Goal: Task Accomplishment & Management: Complete application form

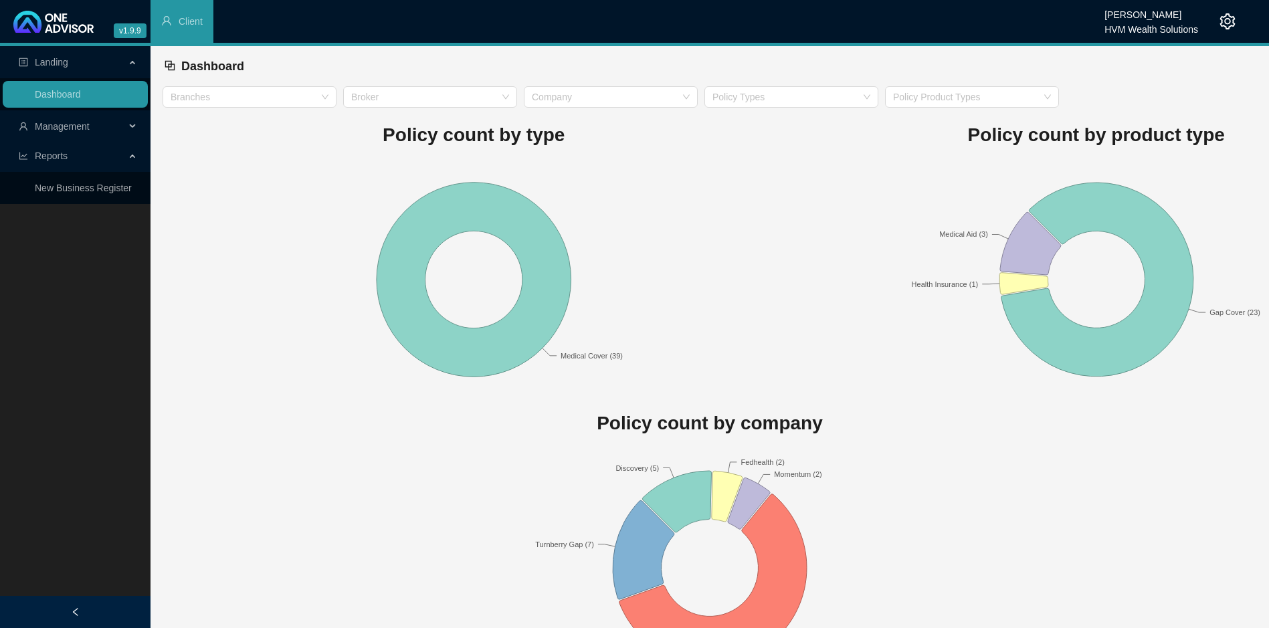
click at [81, 121] on span "Management" at bounding box center [62, 126] width 55 height 11
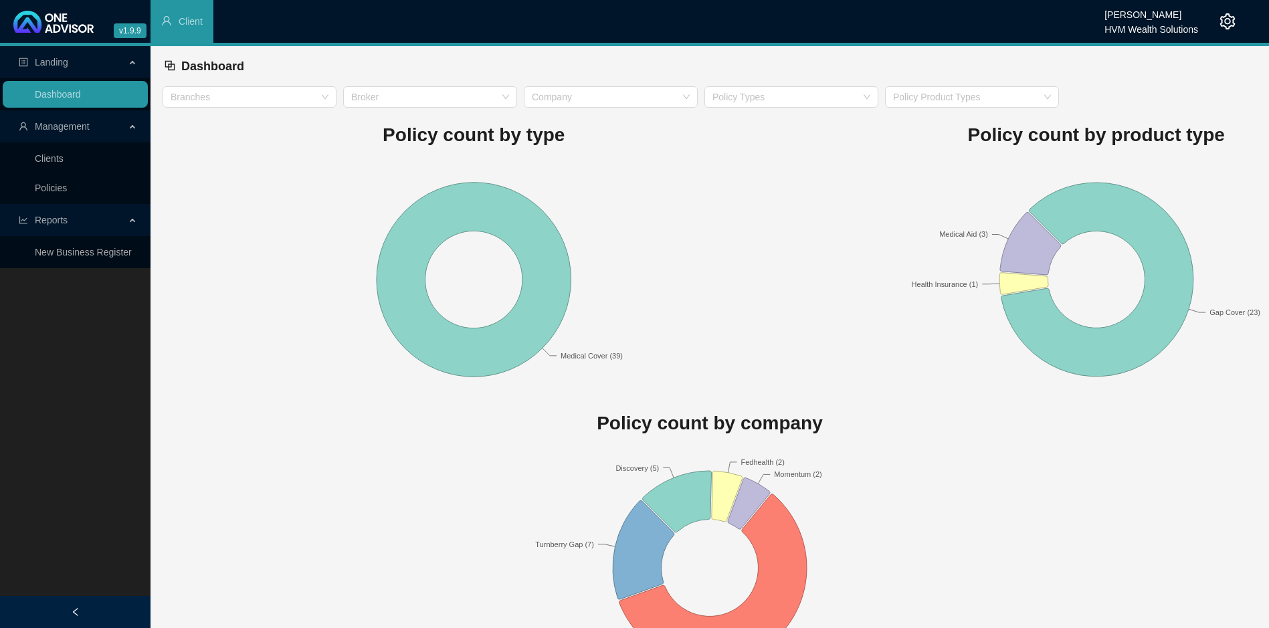
click at [64, 164] on link "Clients" at bounding box center [49, 158] width 29 height 11
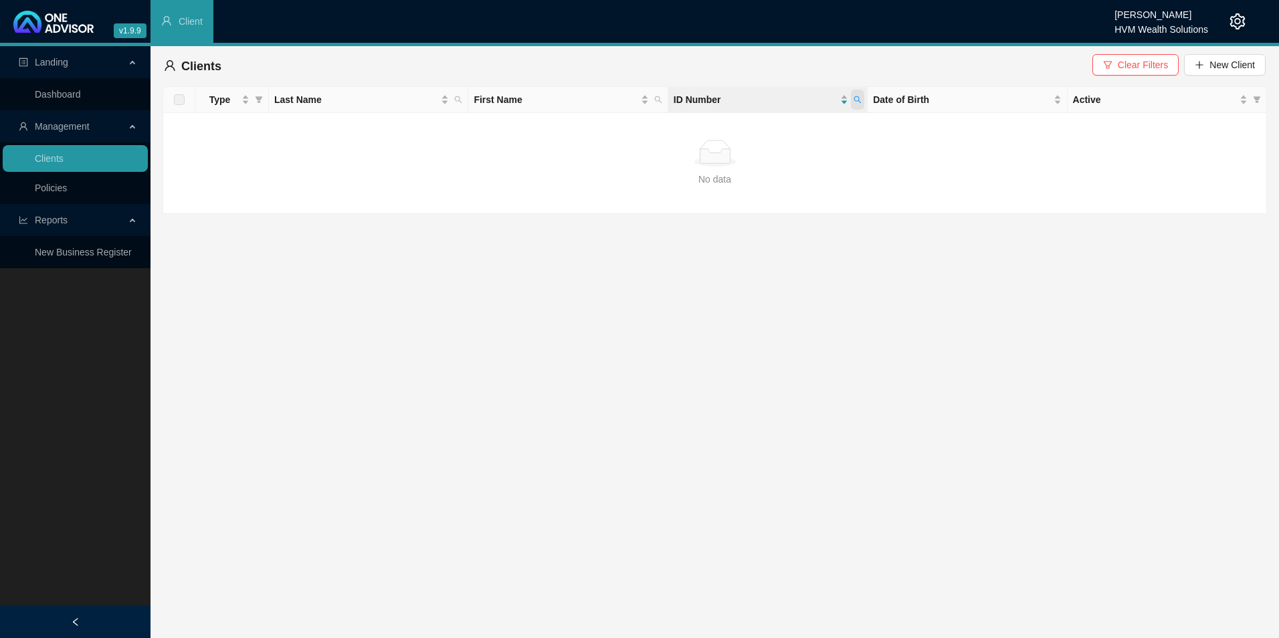
click at [856, 102] on icon "search" at bounding box center [857, 100] width 8 height 8
type input "0309285036088"
click at [780, 154] on span "Search" at bounding box center [770, 152] width 29 height 15
click at [1231, 64] on span "New Client" at bounding box center [1231, 65] width 45 height 15
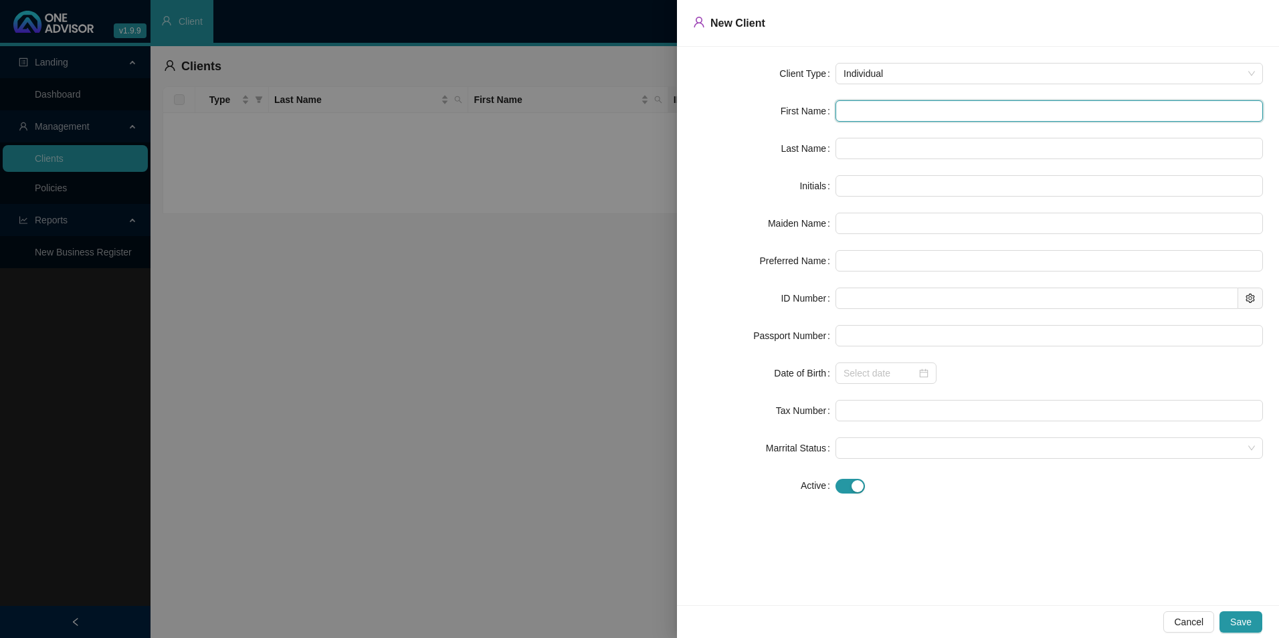
click at [898, 115] on input "text" at bounding box center [1048, 110] width 427 height 21
paste input "[PERSON_NAME]"
type input "[PERSON_NAME]"
click at [864, 116] on input "[PERSON_NAME]" at bounding box center [1048, 110] width 427 height 21
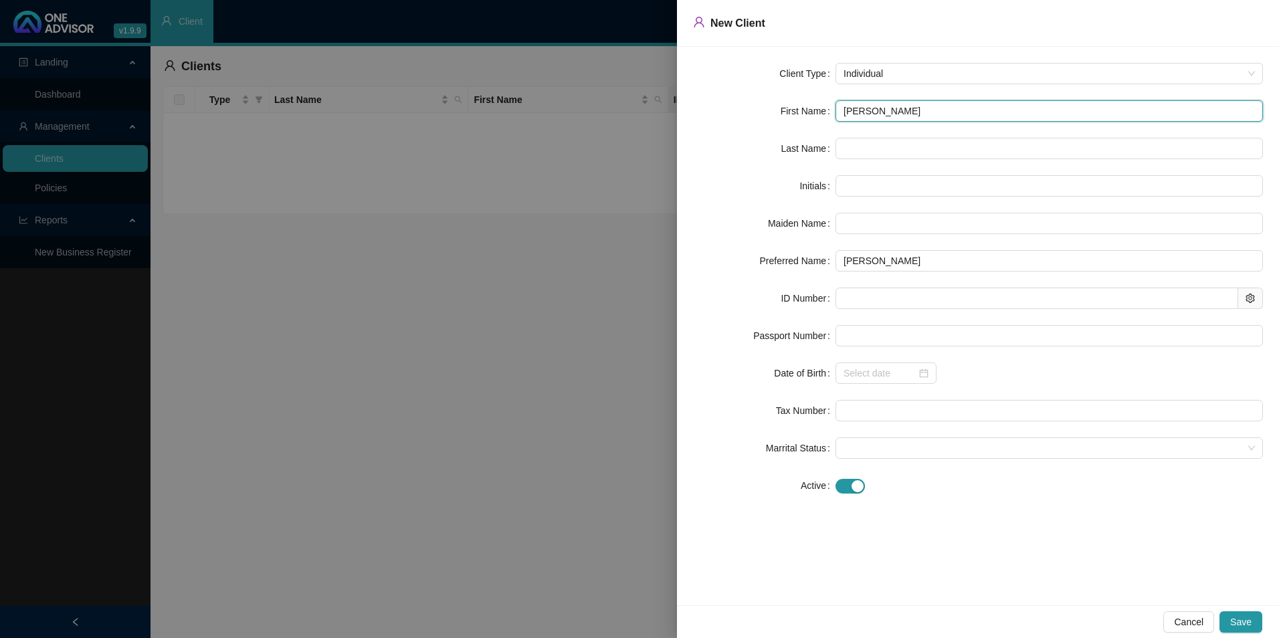
type input "[PERSON_NAME]"
type input "D"
type input "[PERSON_NAME]"
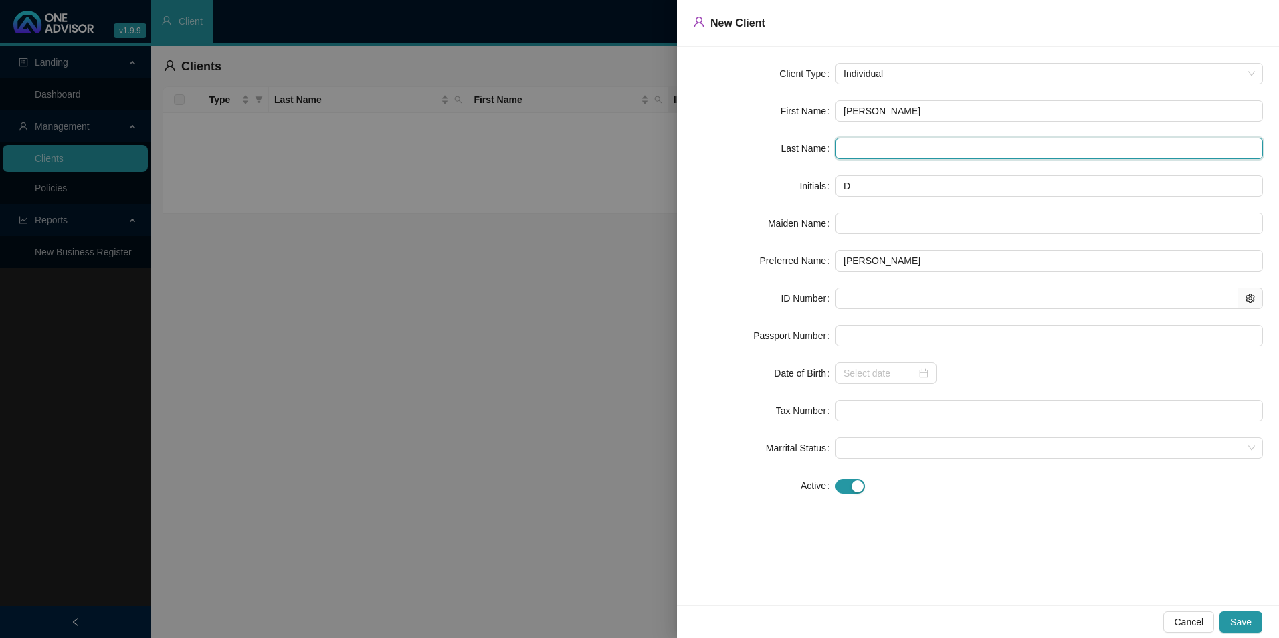
click at [901, 152] on input "text" at bounding box center [1048, 148] width 427 height 21
paste input "Van Der Watt"
type input "Van Der Watt"
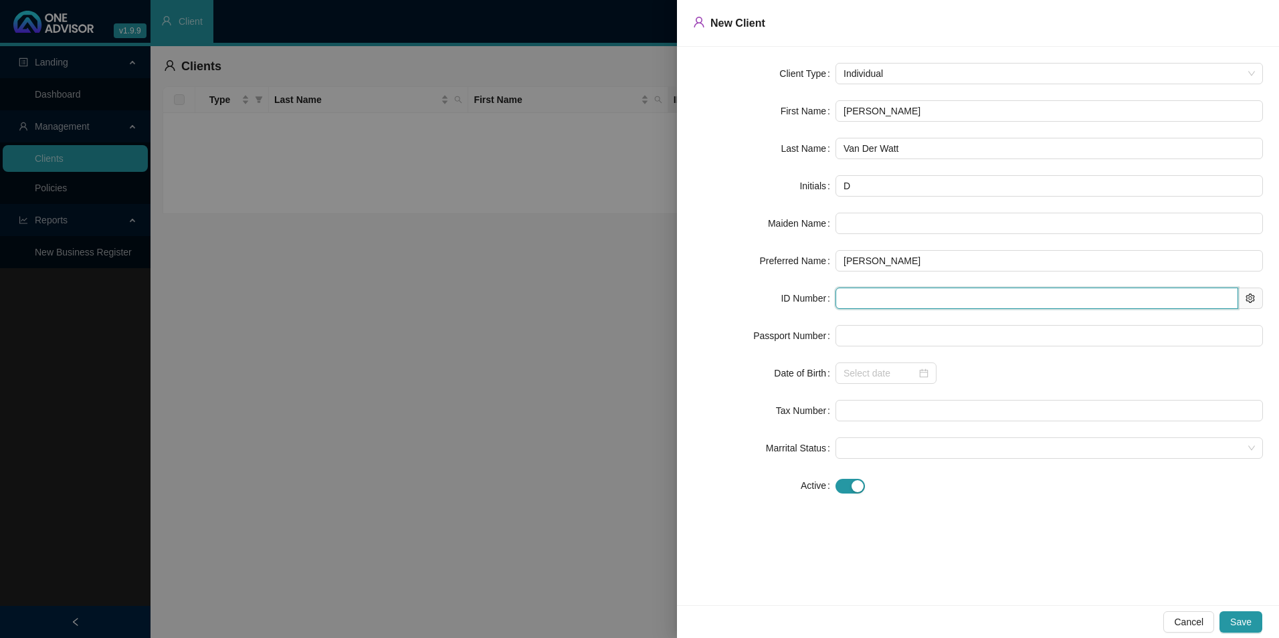
click at [930, 298] on input "text" at bounding box center [1036, 298] width 403 height 21
paste input "0309285036088"
click at [865, 299] on input "0309285036088" at bounding box center [1036, 298] width 403 height 21
type input "0309285036088"
type input "[DATE]"
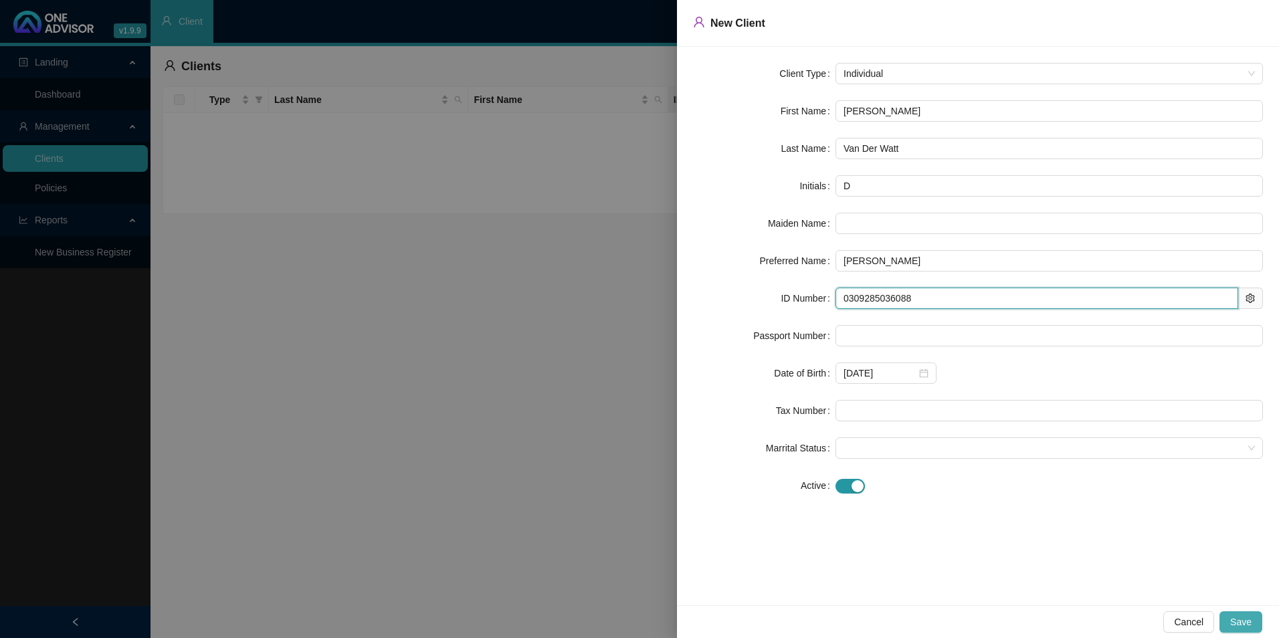
type input "0309285036088"
click at [1234, 621] on span "Save" at bounding box center [1240, 622] width 21 height 15
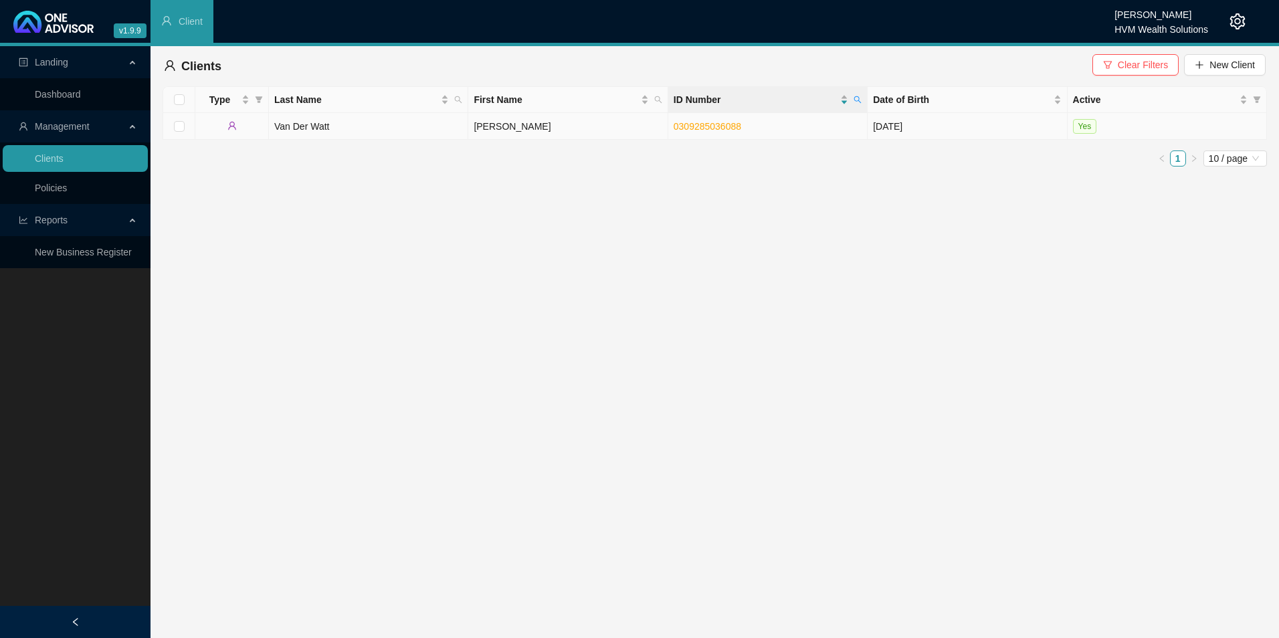
click at [569, 135] on td "[PERSON_NAME]" at bounding box center [567, 126] width 199 height 27
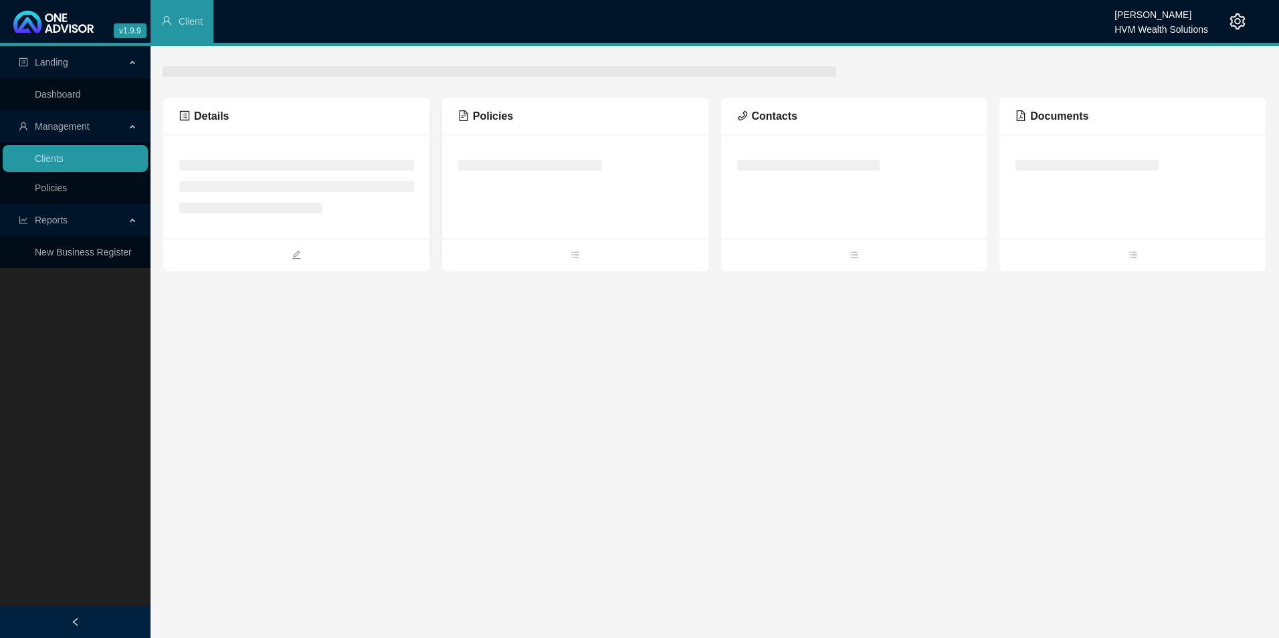
click at [490, 114] on div "Policies" at bounding box center [575, 116] width 235 height 17
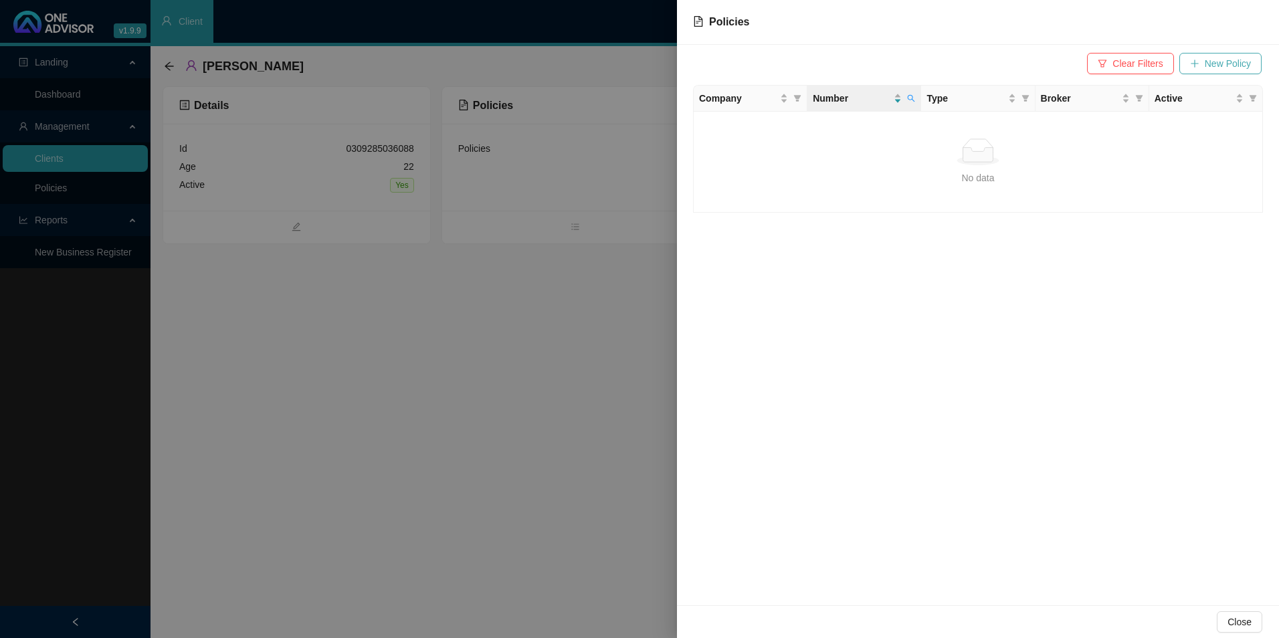
click at [1209, 69] on span "New Policy" at bounding box center [1228, 63] width 46 height 15
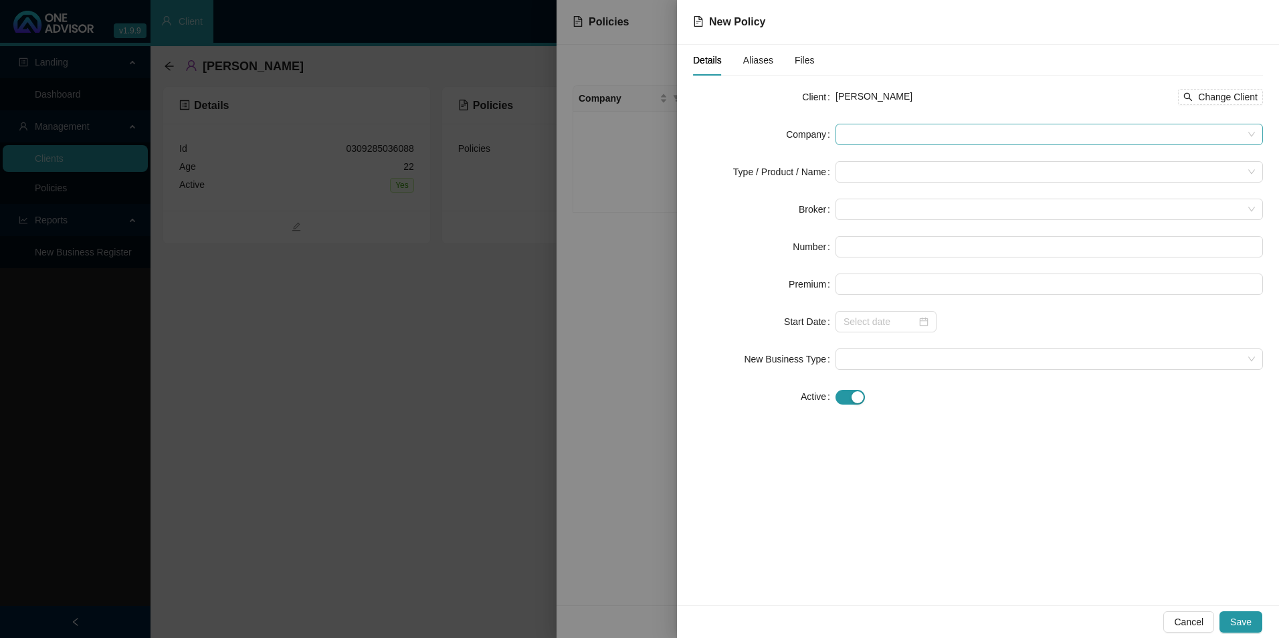
click at [859, 128] on span at bounding box center [1048, 134] width 411 height 20
click at [979, 141] on span at bounding box center [1048, 134] width 411 height 20
type input "Discovery"
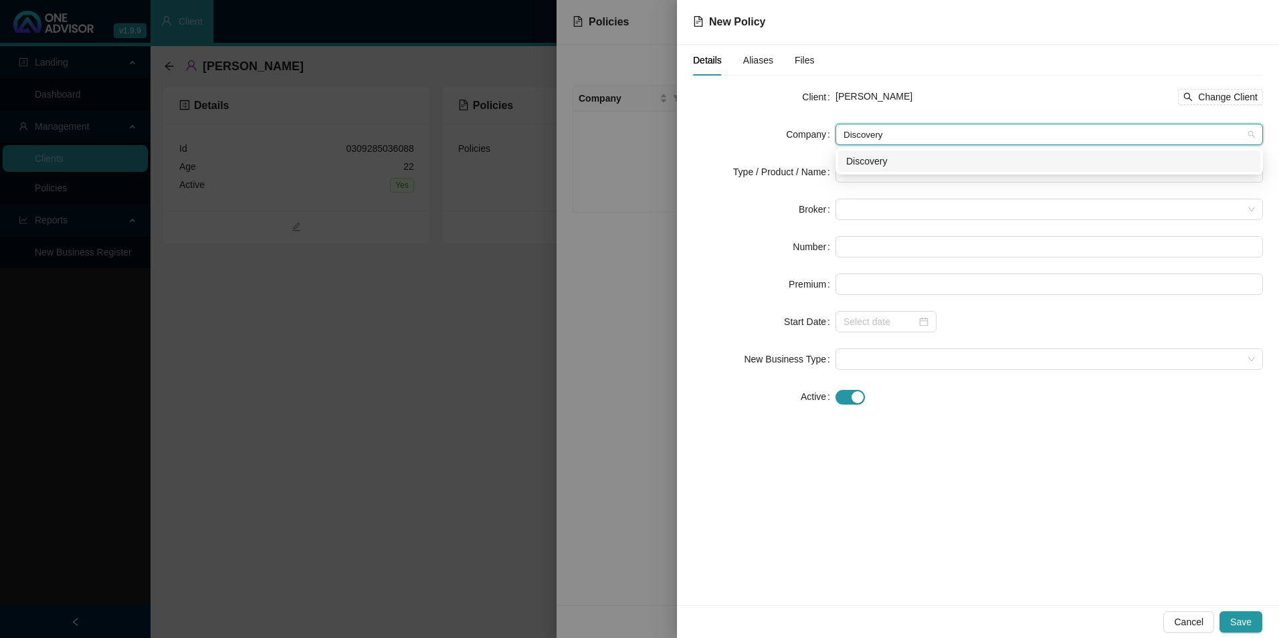
click at [964, 155] on div "Discovery" at bounding box center [1049, 161] width 406 height 15
click at [905, 199] on div at bounding box center [1048, 209] width 427 height 21
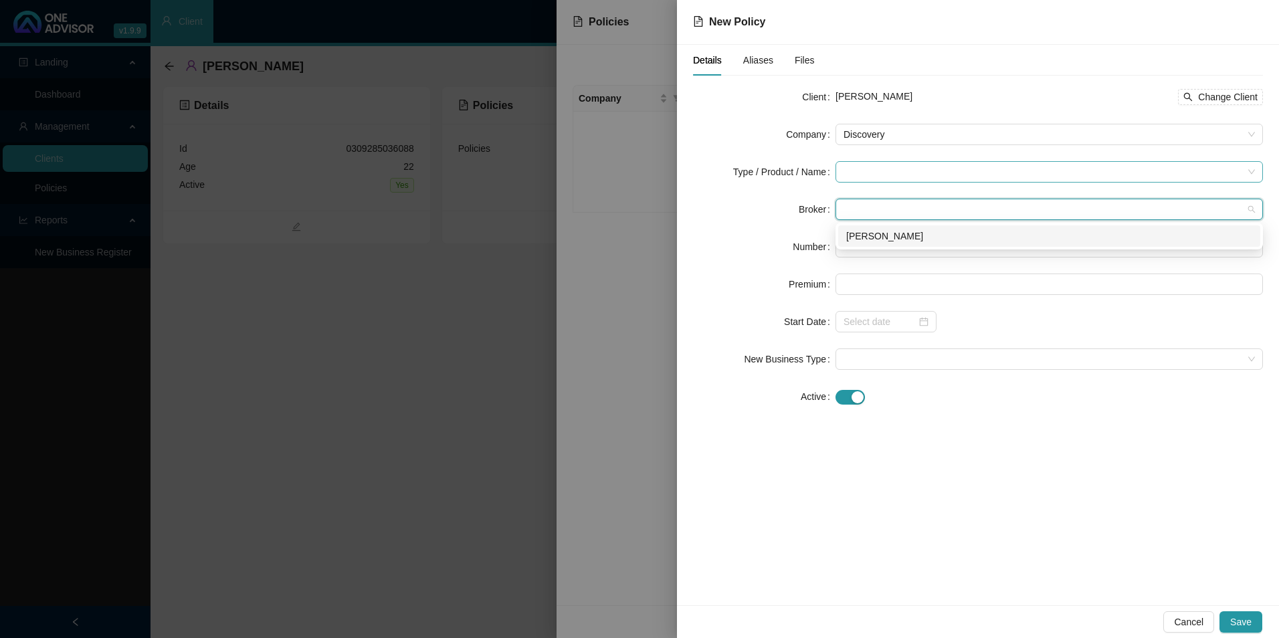
click at [883, 173] on input "search" at bounding box center [1042, 172] width 399 height 20
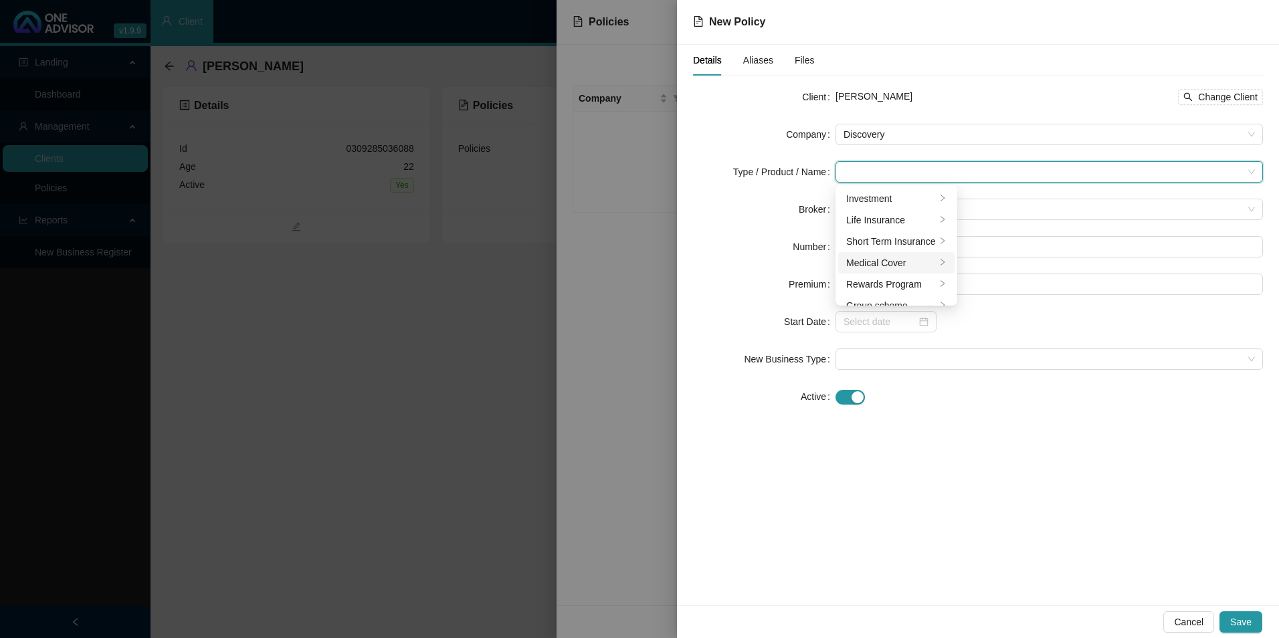
click at [881, 264] on div "Medical Cover" at bounding box center [891, 262] width 90 height 15
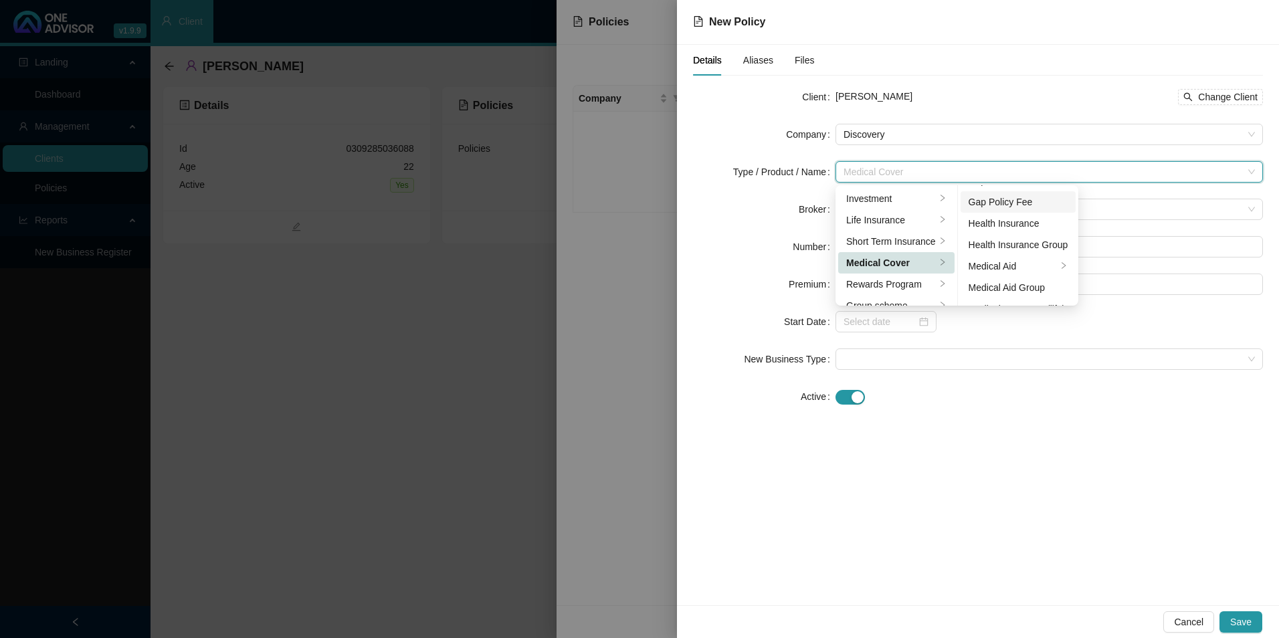
scroll to position [78, 0]
click at [1006, 223] on div "Medical Aid" at bounding box center [1012, 228] width 89 height 15
click at [1031, 401] on div at bounding box center [1048, 396] width 427 height 15
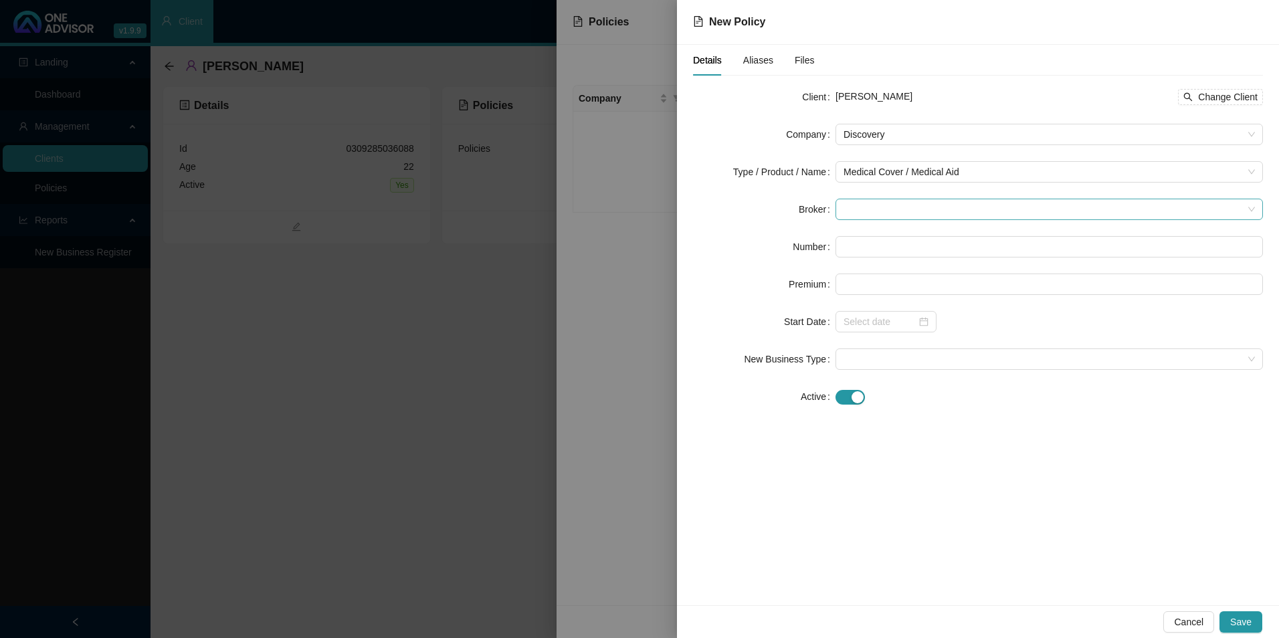
click at [913, 207] on span at bounding box center [1048, 209] width 411 height 20
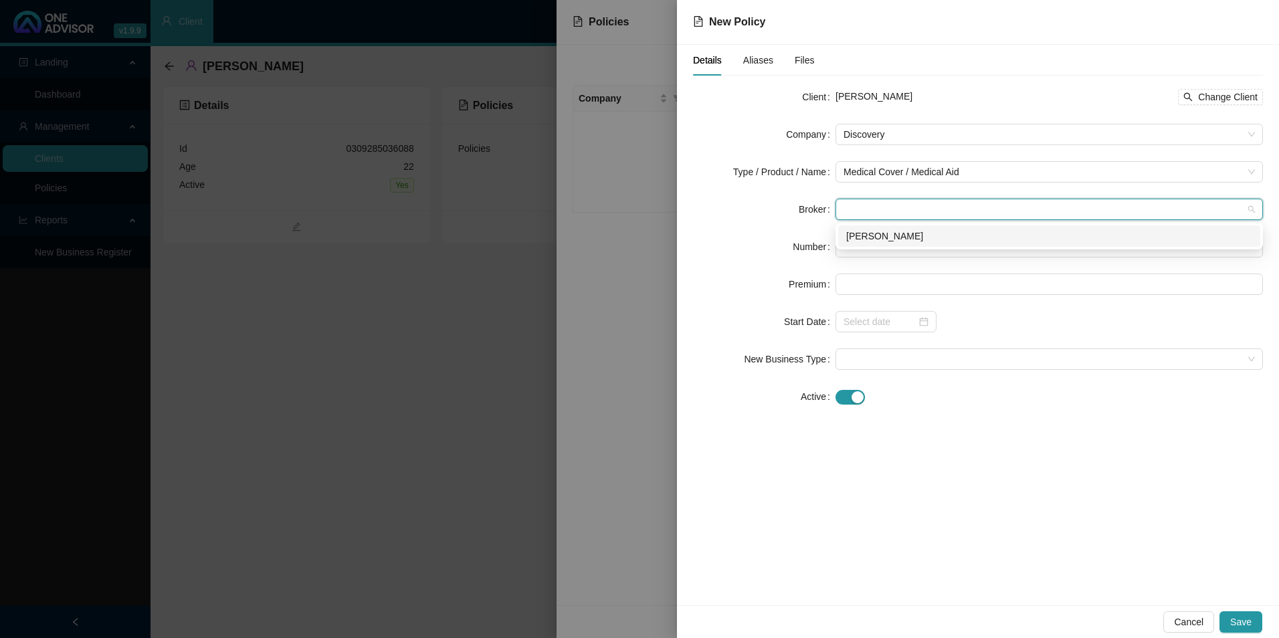
click at [906, 234] on div "[PERSON_NAME]" at bounding box center [1049, 236] width 406 height 15
click at [902, 252] on input "text" at bounding box center [1048, 246] width 427 height 21
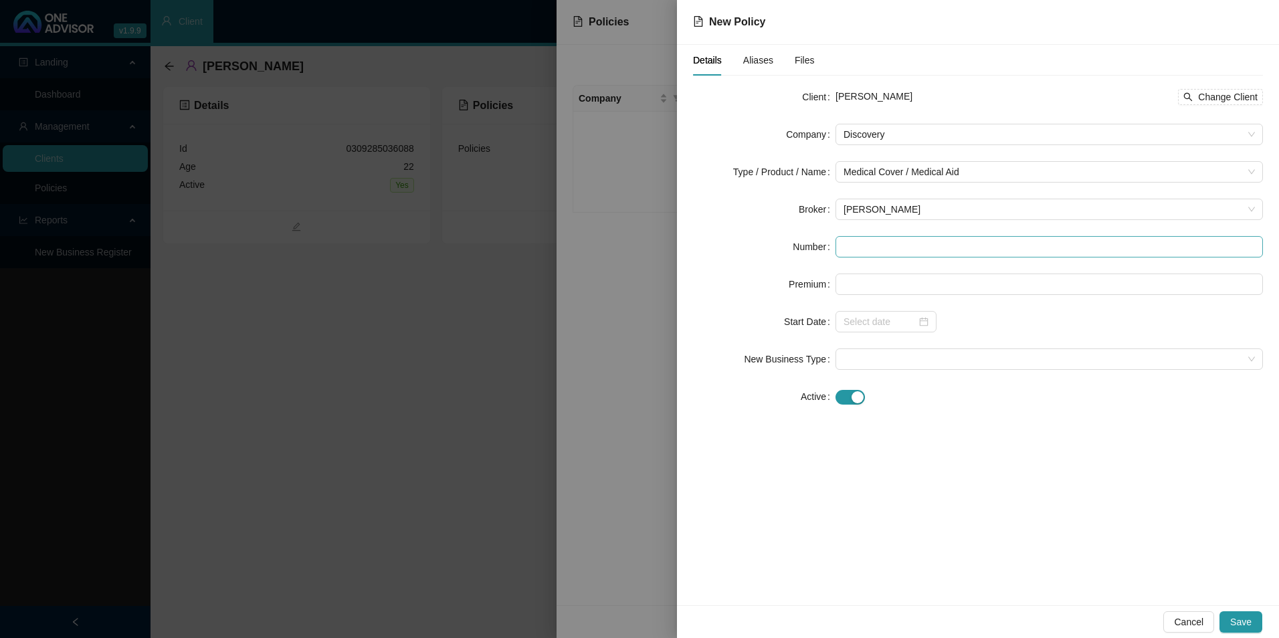
drag, startPoint x: 940, startPoint y: 260, endPoint x: 920, endPoint y: 253, distance: 22.0
click at [940, 260] on form "Client [PERSON_NAME] Watt Change Client Company Discovery Type / Product / Name…" at bounding box center [978, 246] width 570 height 321
paste input "956702040"
type input "956702040"
click at [903, 286] on input at bounding box center [1049, 284] width 426 height 20
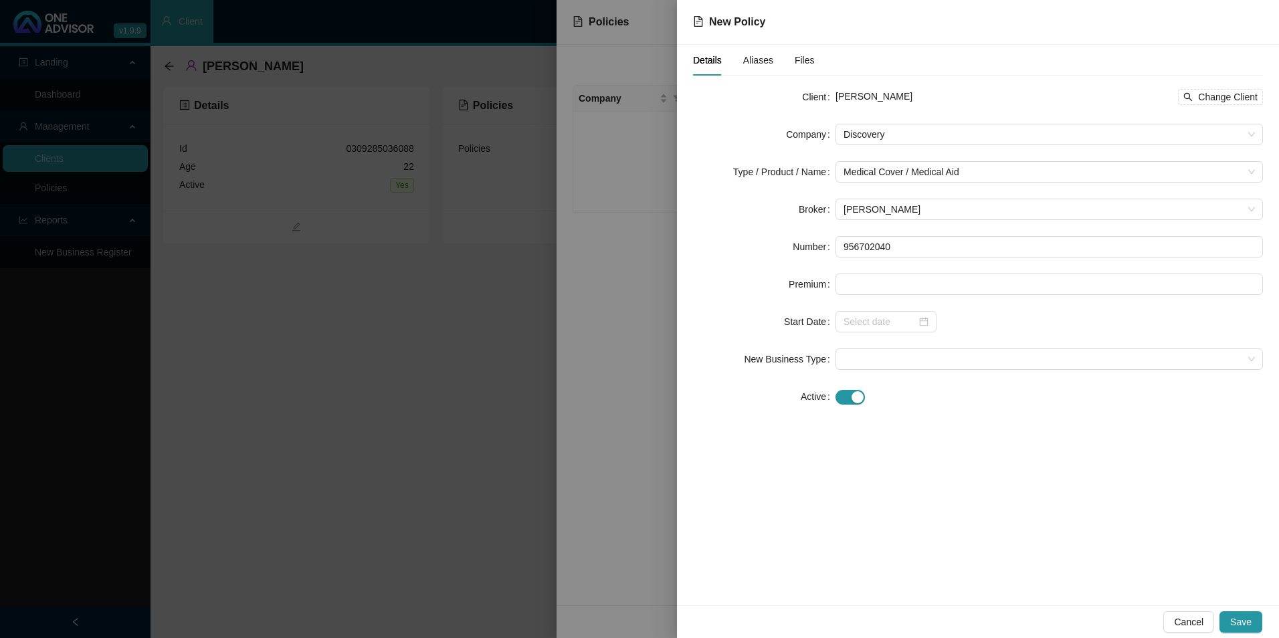
click at [986, 269] on form "Client [PERSON_NAME] Watt Change Client Company Discovery Type / Product / Name…" at bounding box center [978, 246] width 570 height 321
paste input "2822"
type input "2822.00"
click at [881, 431] on div "Details Aliases Files Client [PERSON_NAME] Change Client Company Discovery Type…" at bounding box center [978, 325] width 602 height 560
click at [897, 322] on input at bounding box center [879, 321] width 73 height 15
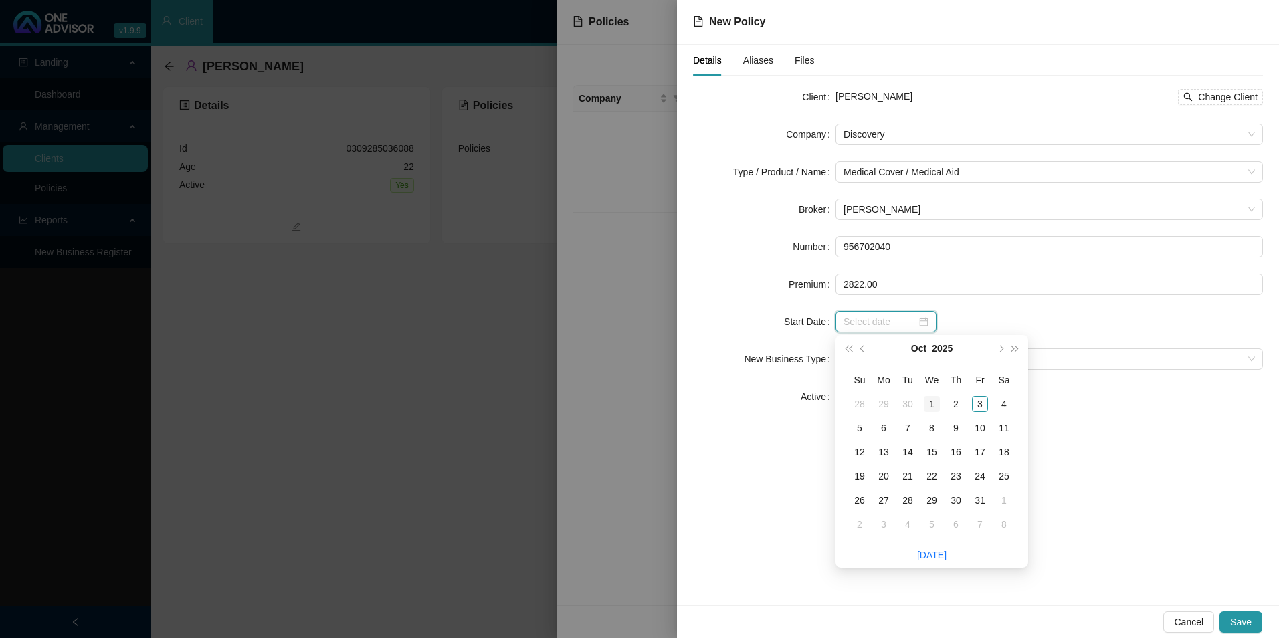
type input "[DATE]"
click at [929, 403] on div "1" at bounding box center [932, 404] width 16 height 16
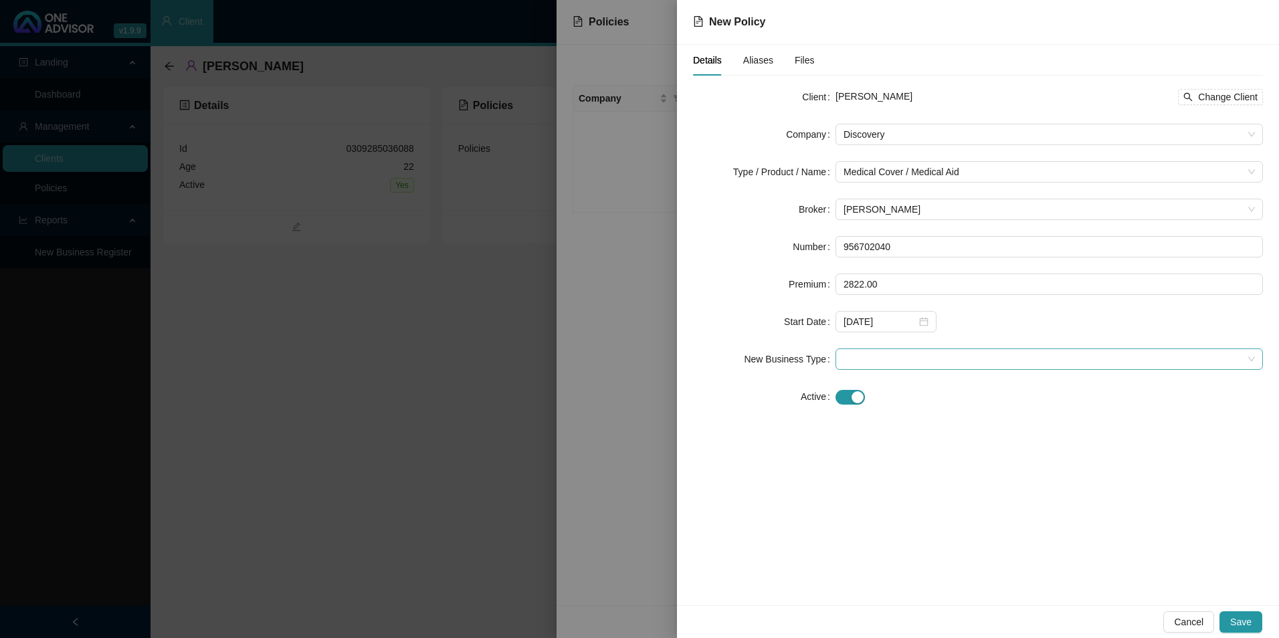
click at [885, 362] on span at bounding box center [1048, 359] width 411 height 20
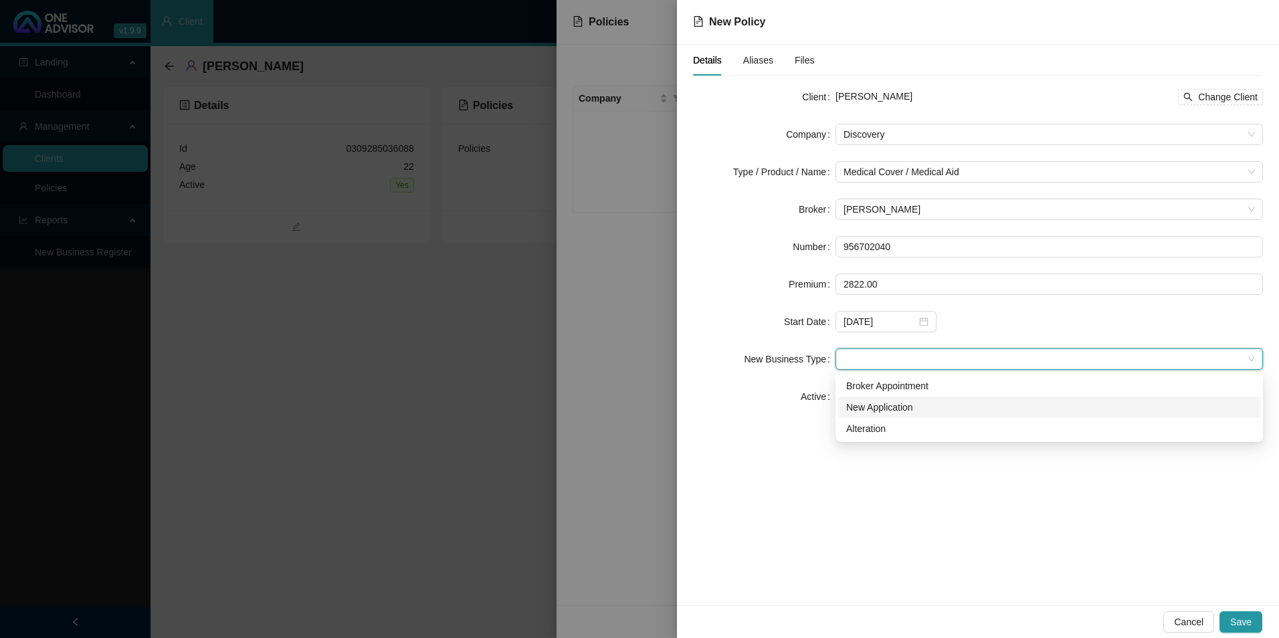
click at [889, 408] on div "New Application" at bounding box center [1049, 407] width 406 height 15
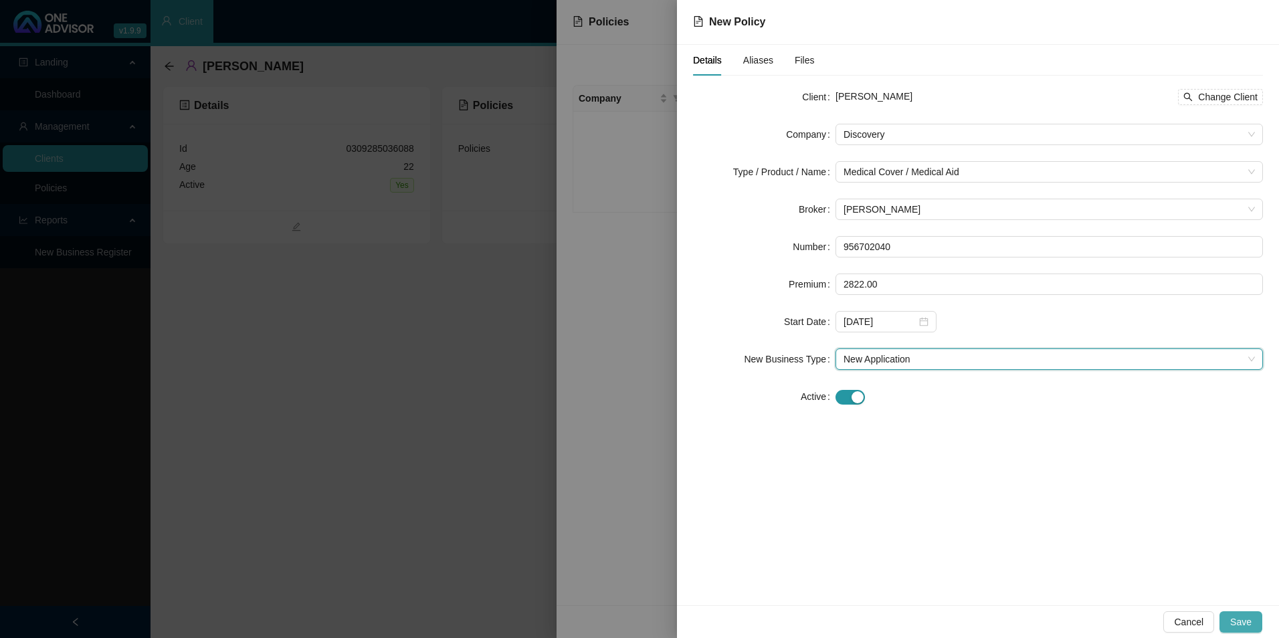
click at [1243, 629] on button "Save" at bounding box center [1240, 621] width 43 height 21
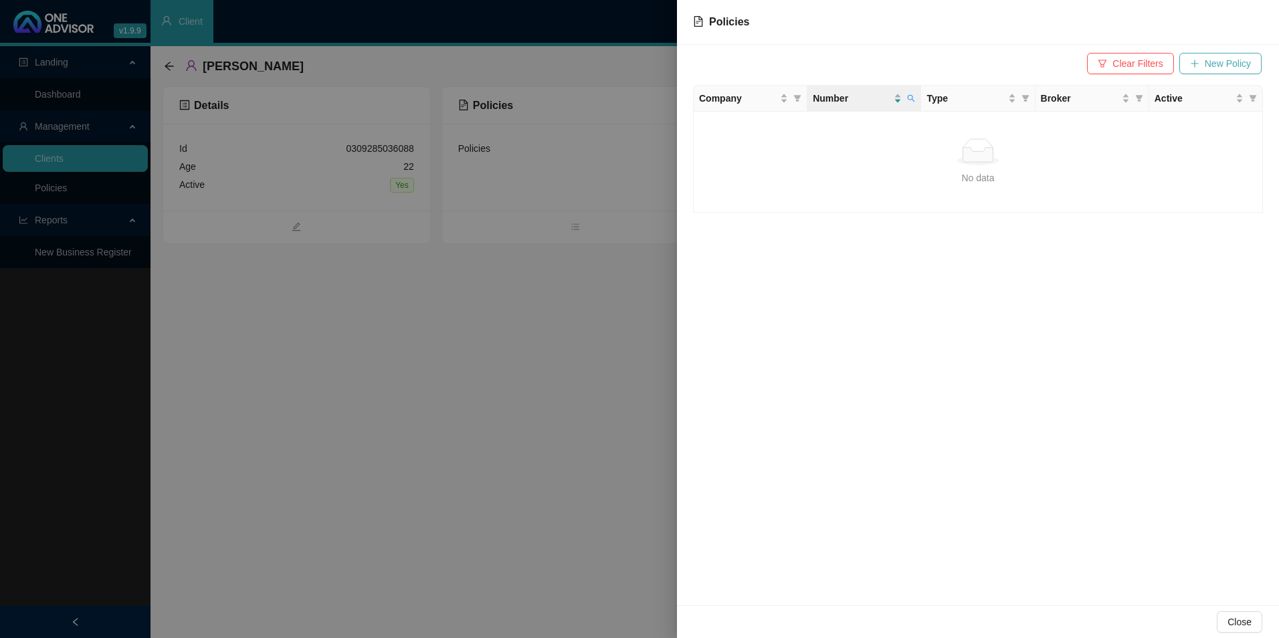
click at [1230, 65] on span "New Policy" at bounding box center [1228, 63] width 46 height 15
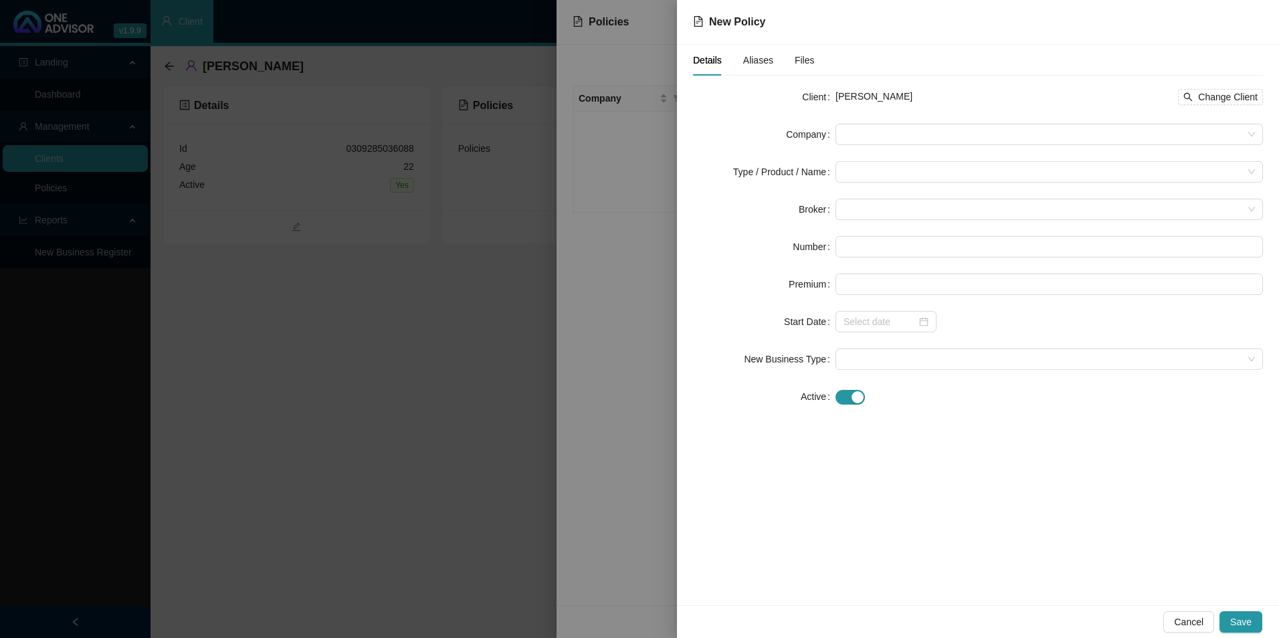
click at [874, 123] on form "Client [PERSON_NAME] Watt Change Client Company Type / Product / Name Broker Nu…" at bounding box center [978, 246] width 570 height 321
click at [878, 131] on span at bounding box center [1048, 134] width 411 height 20
click at [924, 136] on span at bounding box center [1048, 134] width 411 height 20
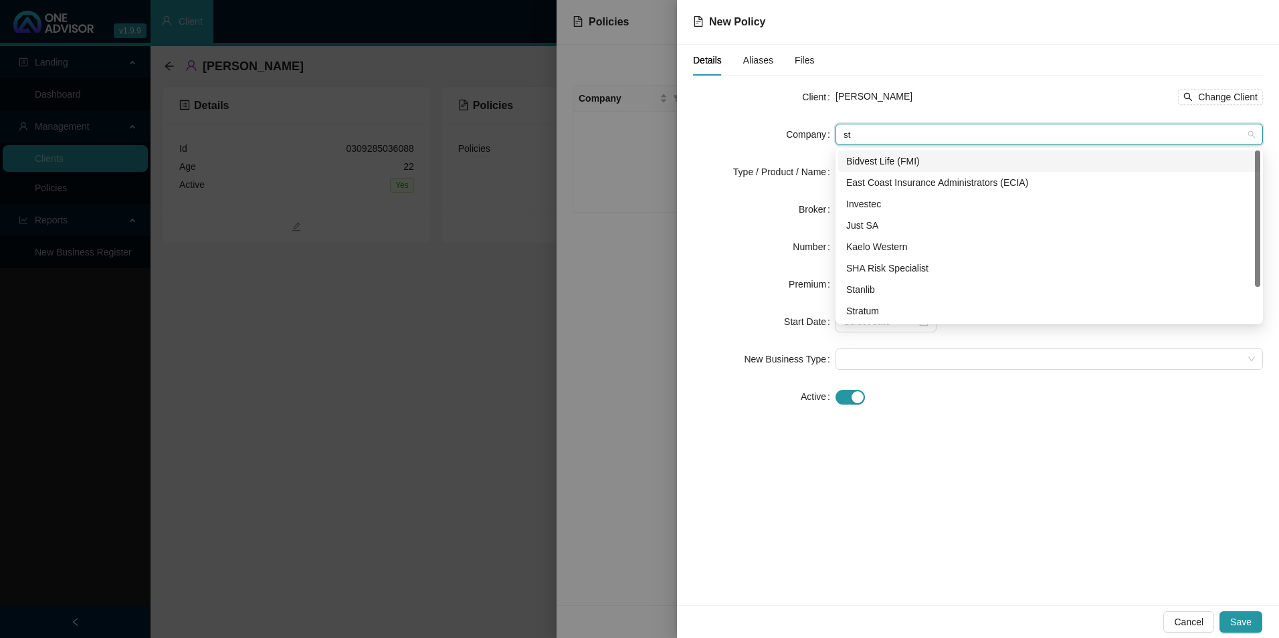
type input "str"
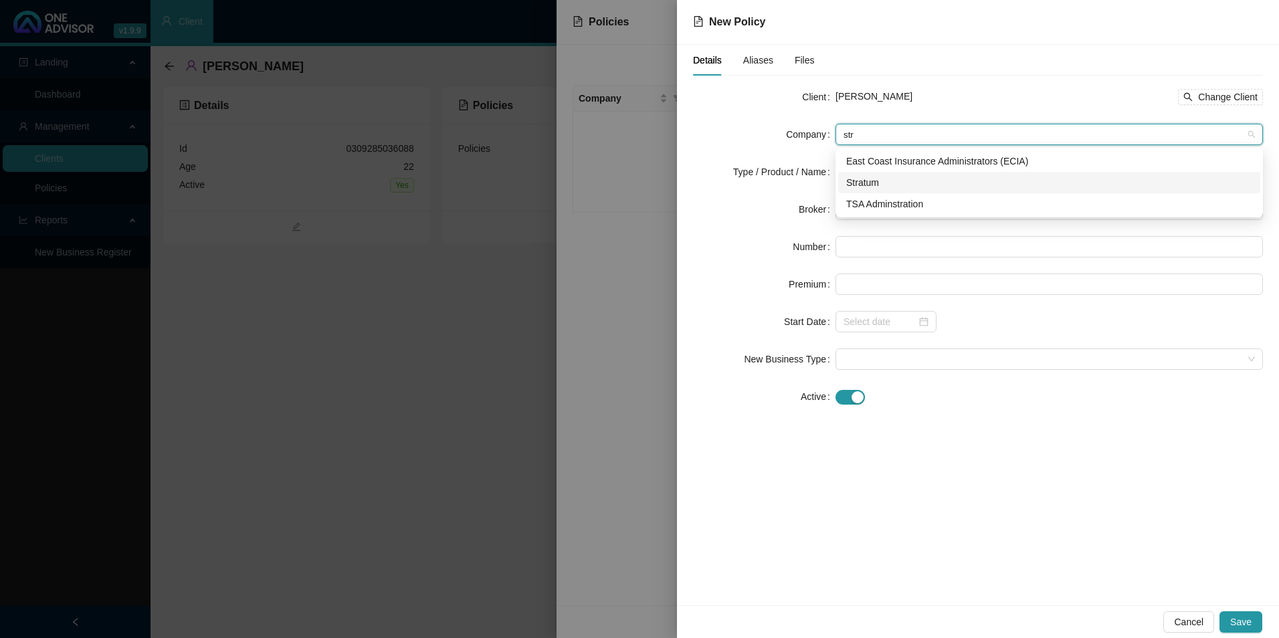
click at [878, 179] on div "Stratum" at bounding box center [1049, 182] width 406 height 15
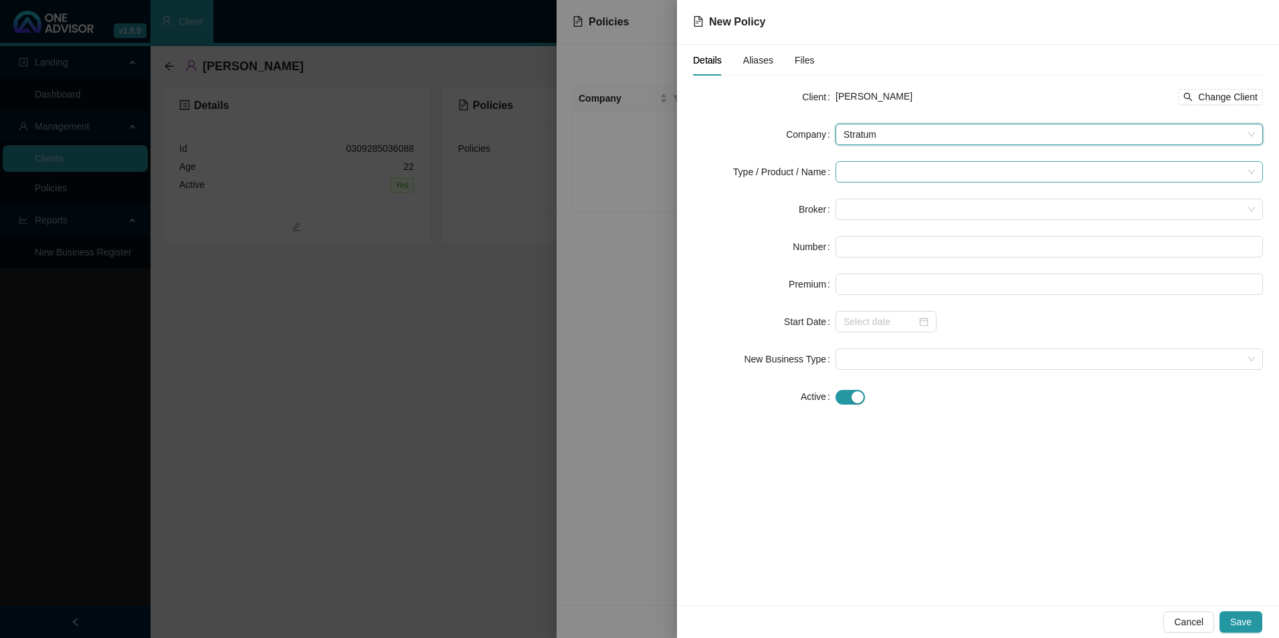
click at [894, 176] on input "search" at bounding box center [1042, 172] width 399 height 20
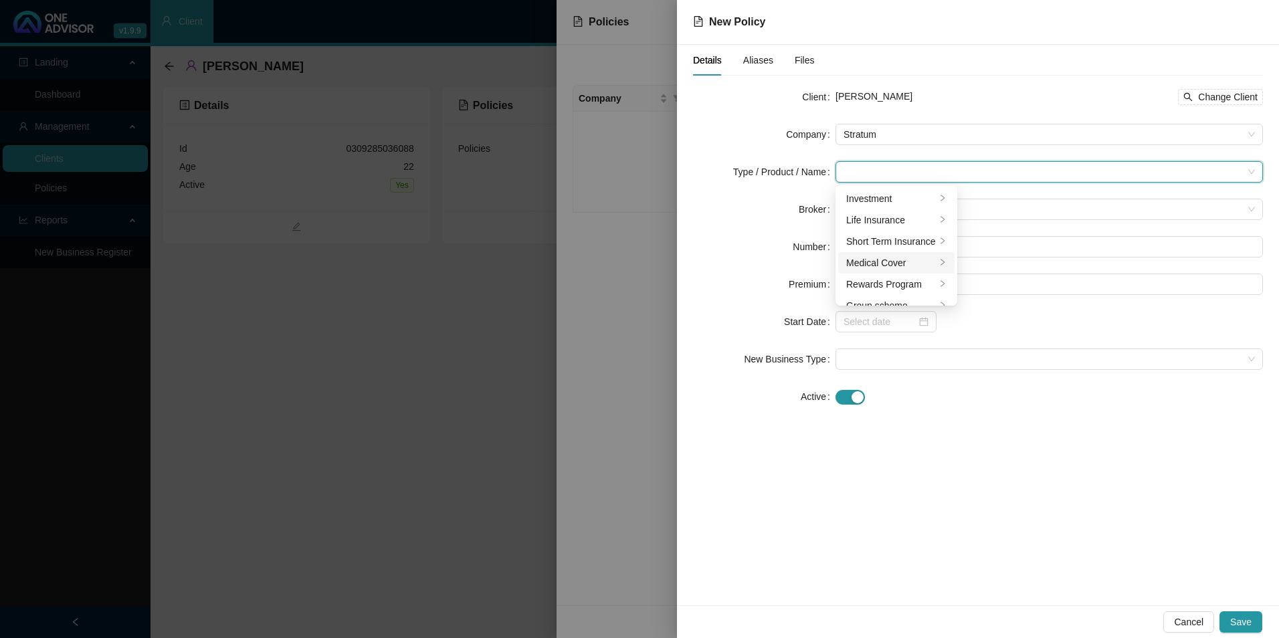
click at [873, 259] on div "Medical Cover" at bounding box center [891, 262] width 90 height 15
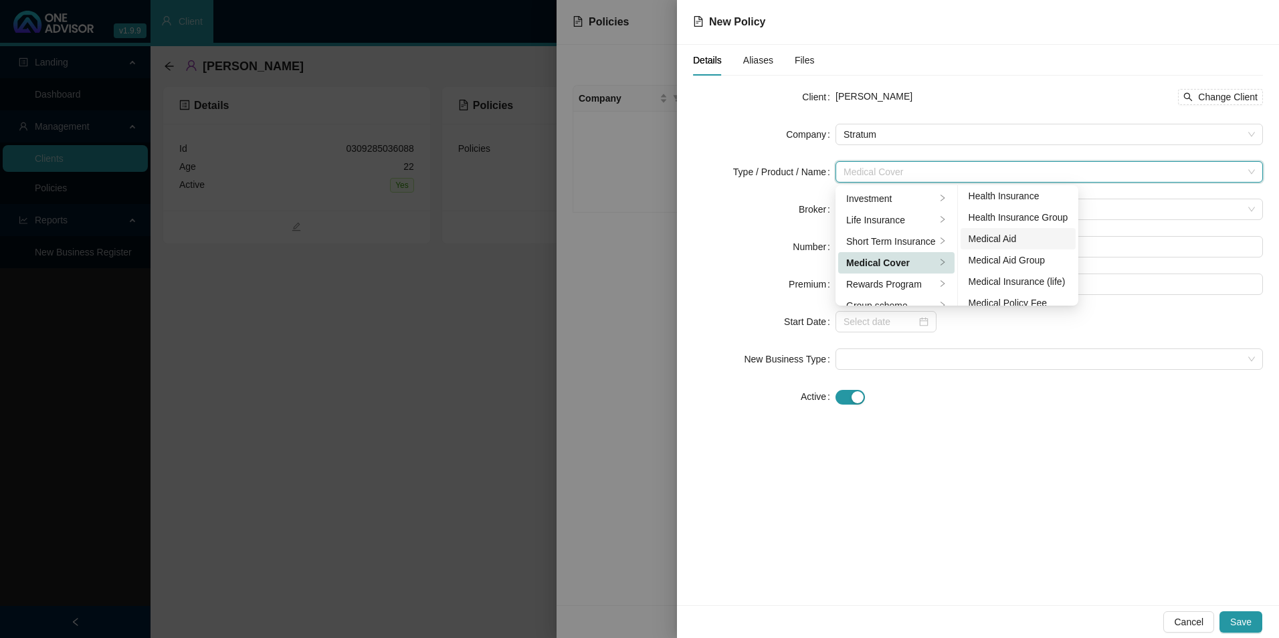
scroll to position [0, 0]
click at [1015, 225] on div "Gap Cover" at bounding box center [1012, 220] width 89 height 15
click at [1020, 383] on form "Client [PERSON_NAME] Watt Change Client Company Stratum Type / Product / Name M…" at bounding box center [978, 246] width 570 height 321
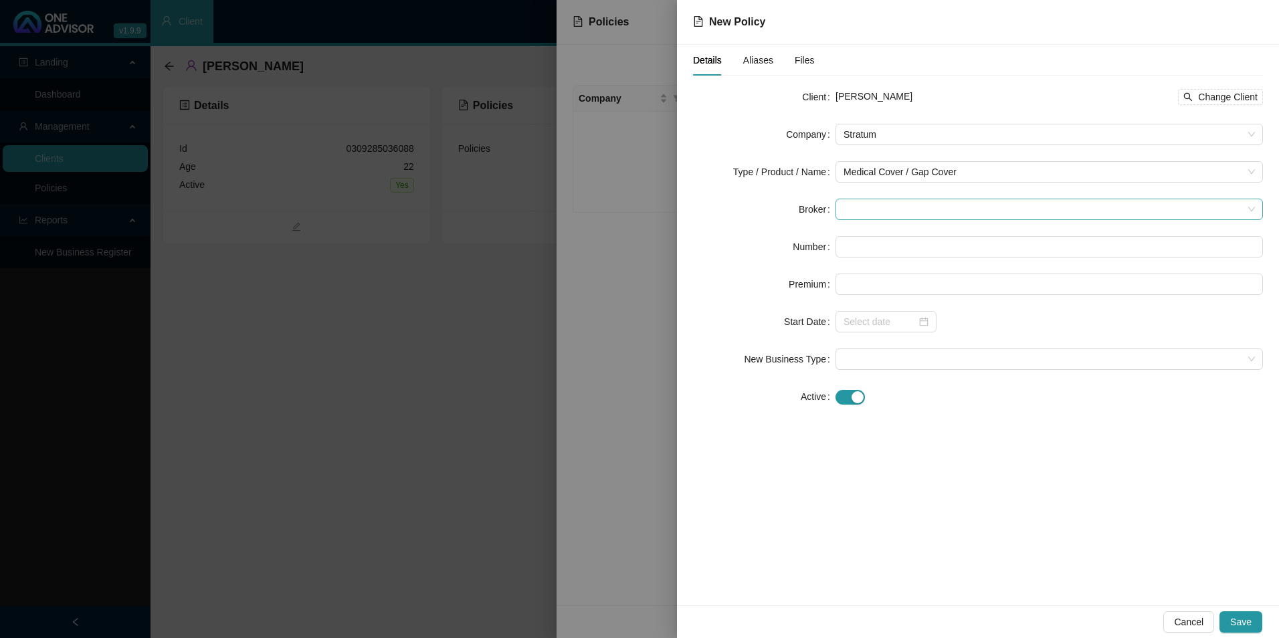
click at [918, 216] on span at bounding box center [1048, 209] width 411 height 20
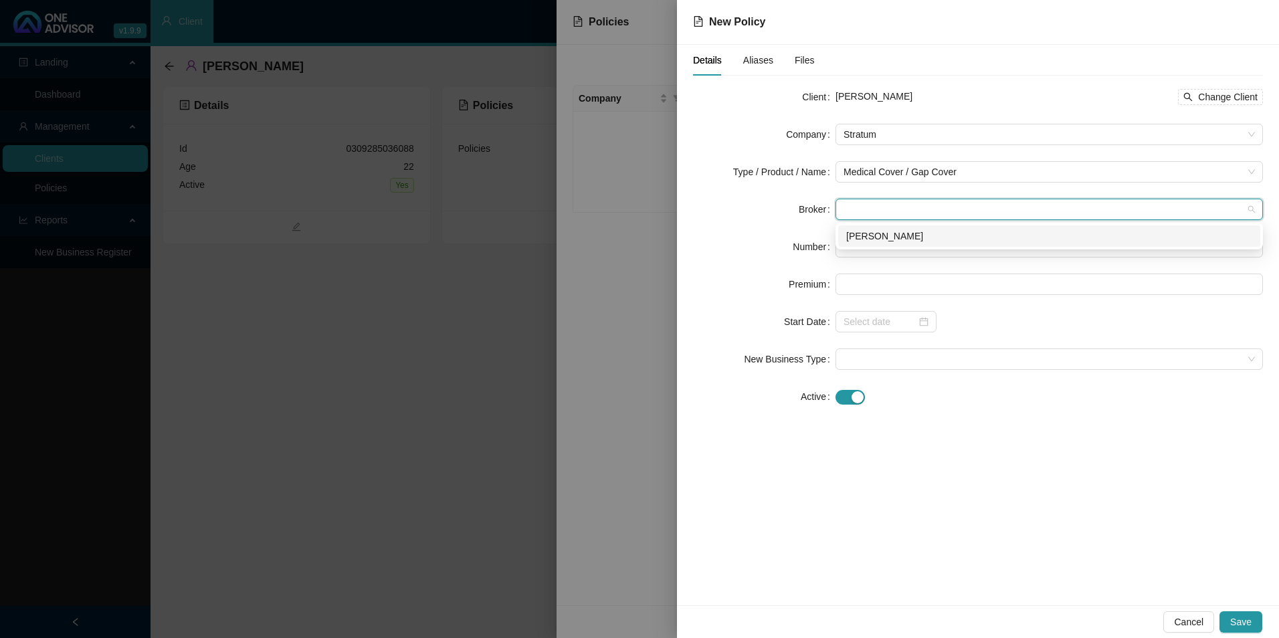
click at [890, 241] on div "[PERSON_NAME]" at bounding box center [1049, 236] width 406 height 15
click at [885, 248] on input "text" at bounding box center [1048, 246] width 427 height 21
click at [927, 240] on input "text" at bounding box center [1048, 246] width 427 height 21
paste input "GAP0504061"
type input "GAP0504061"
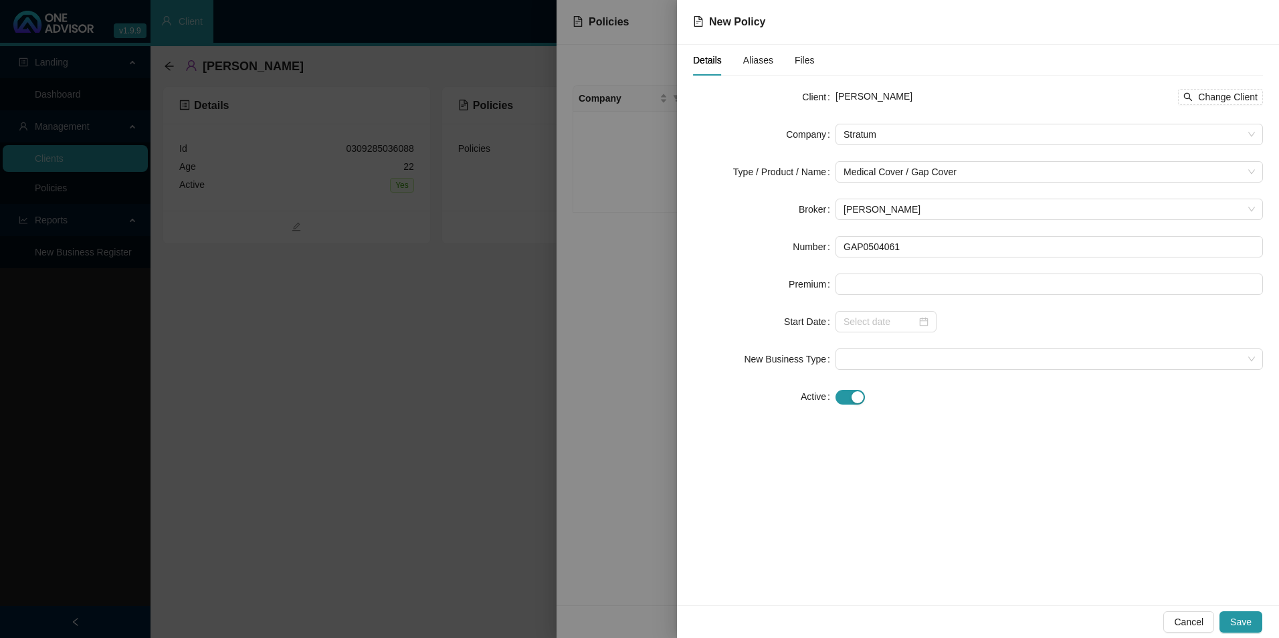
click at [905, 270] on form "Client [PERSON_NAME] Watt Change Client Company Stratum Type / Product / Name M…" at bounding box center [978, 246] width 570 height 321
click at [894, 277] on input at bounding box center [1049, 284] width 426 height 20
click at [878, 289] on input at bounding box center [1049, 284] width 426 height 20
type input "330.00"
click at [877, 316] on input at bounding box center [879, 321] width 73 height 15
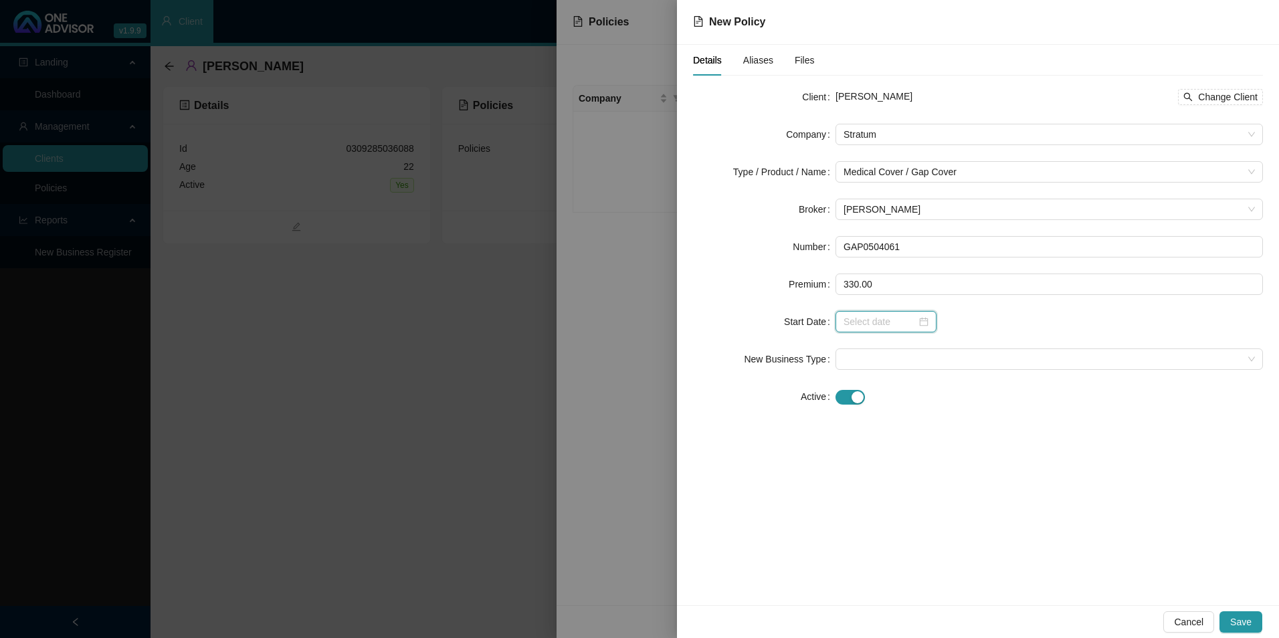
click at [849, 320] on input at bounding box center [879, 321] width 73 height 15
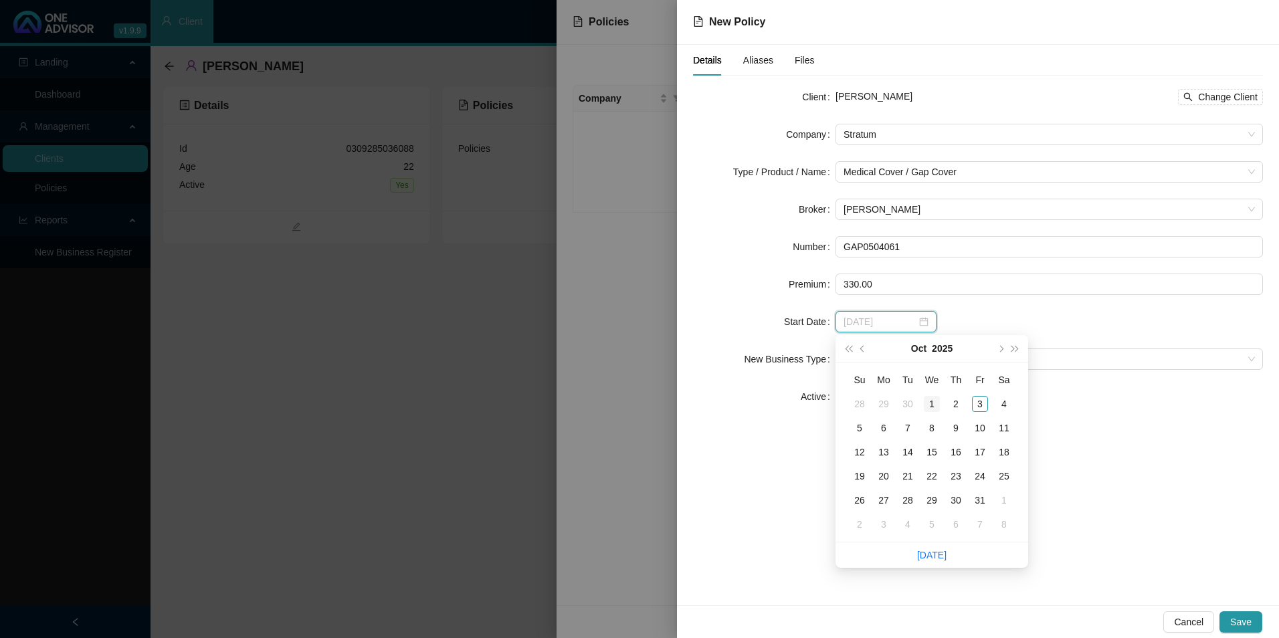
type input "[DATE]"
click at [936, 405] on div "1" at bounding box center [932, 404] width 16 height 16
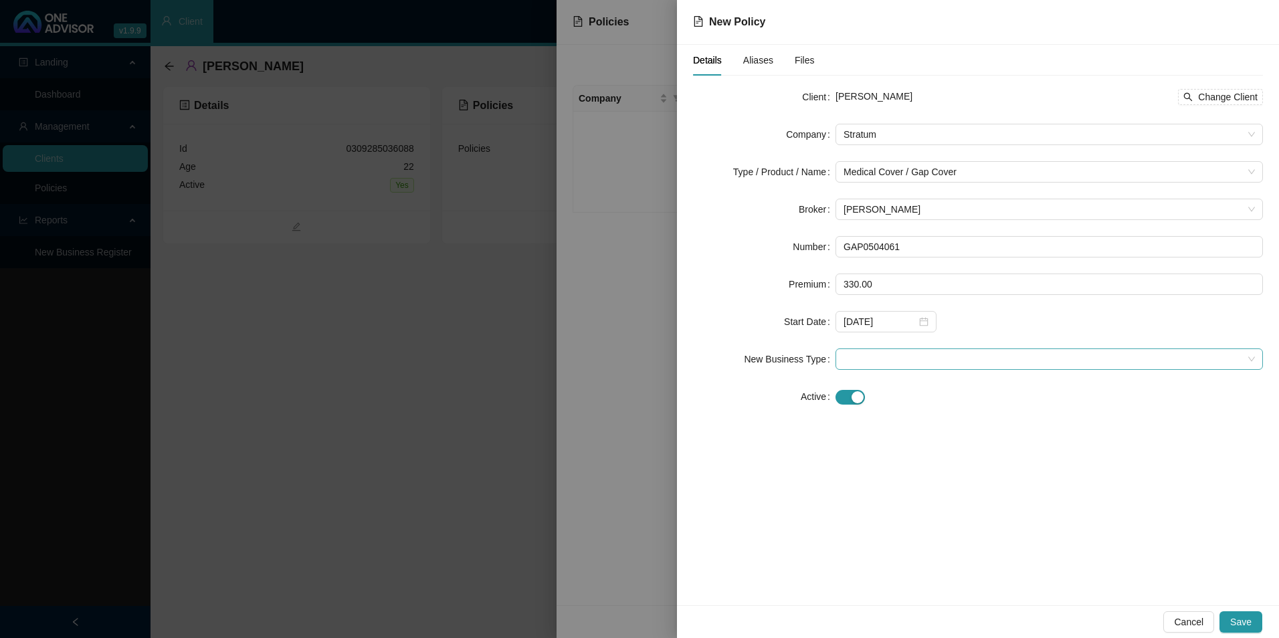
click at [865, 358] on span at bounding box center [1048, 359] width 411 height 20
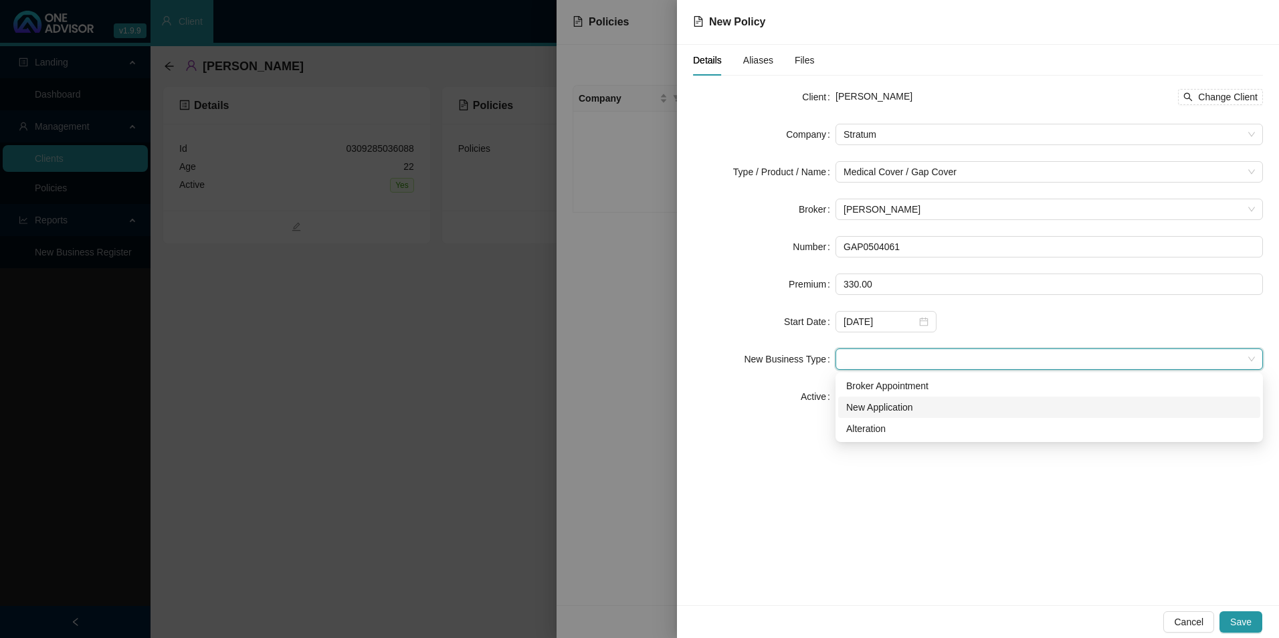
click at [881, 404] on div "New Application" at bounding box center [1049, 407] width 406 height 15
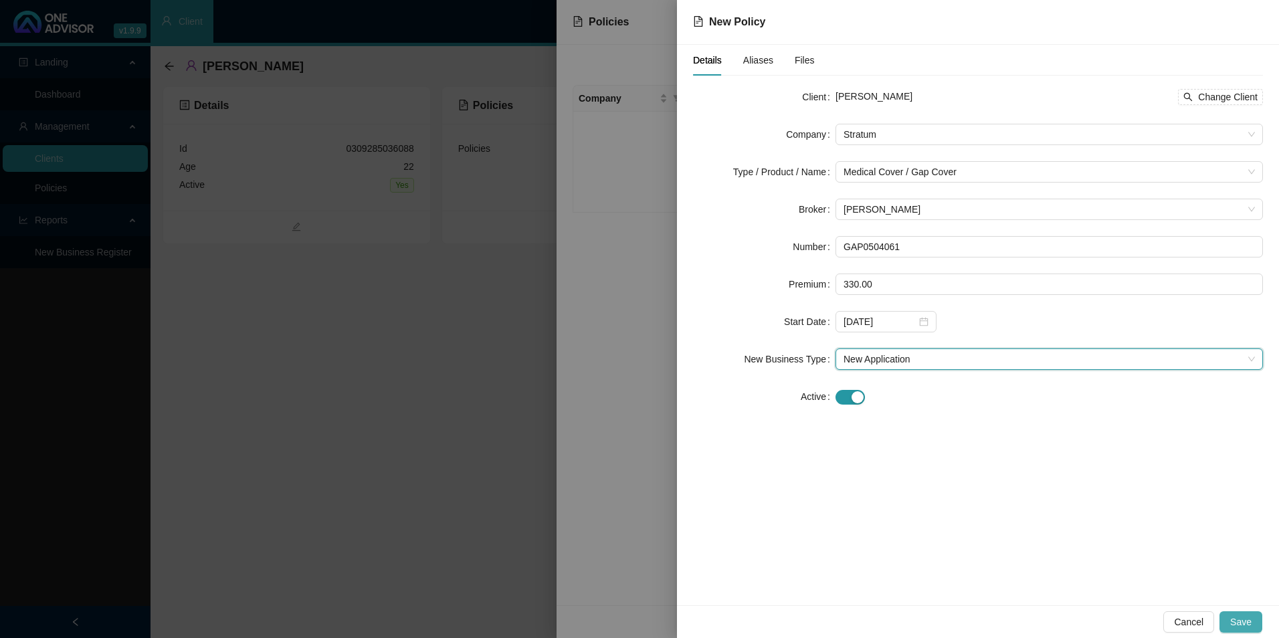
click at [1248, 629] on button "Save" at bounding box center [1240, 621] width 43 height 21
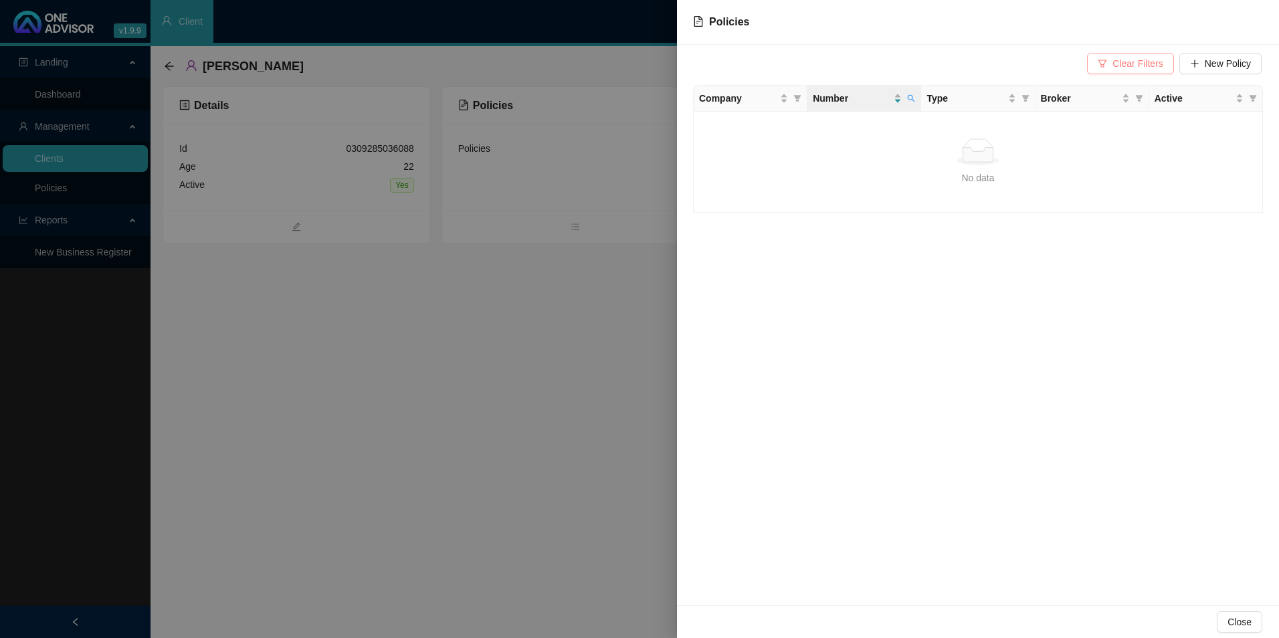
click at [1121, 66] on span "Clear Filters" at bounding box center [1137, 63] width 50 height 15
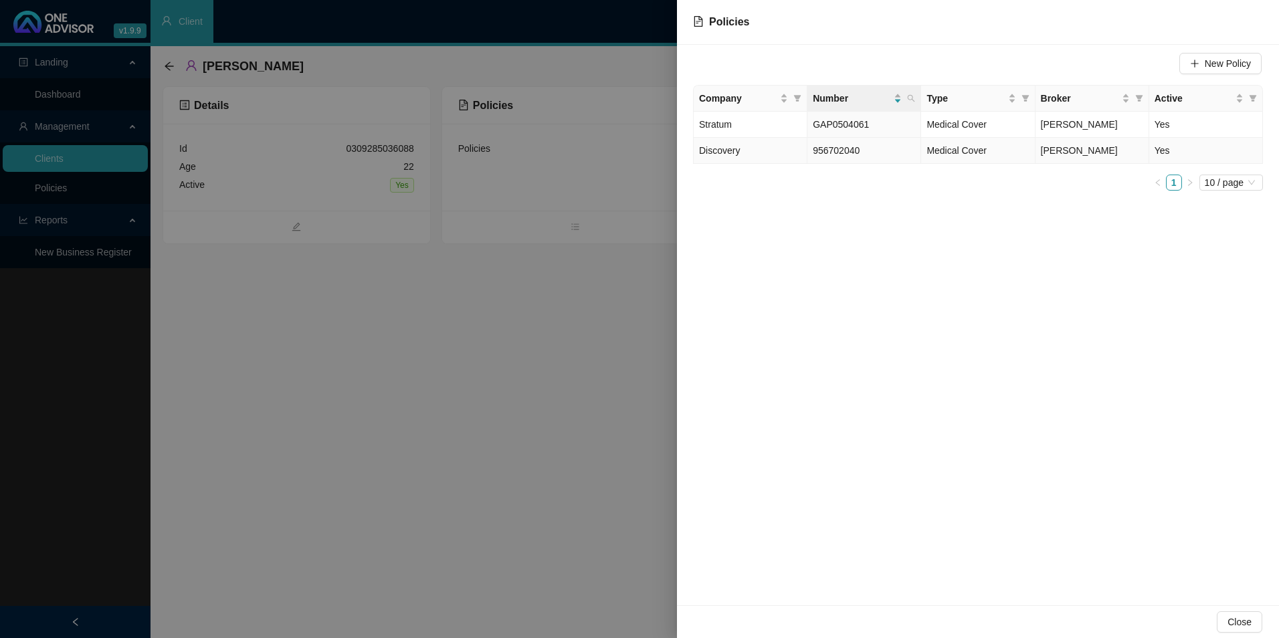
click at [762, 156] on td "Discovery" at bounding box center [751, 151] width 114 height 26
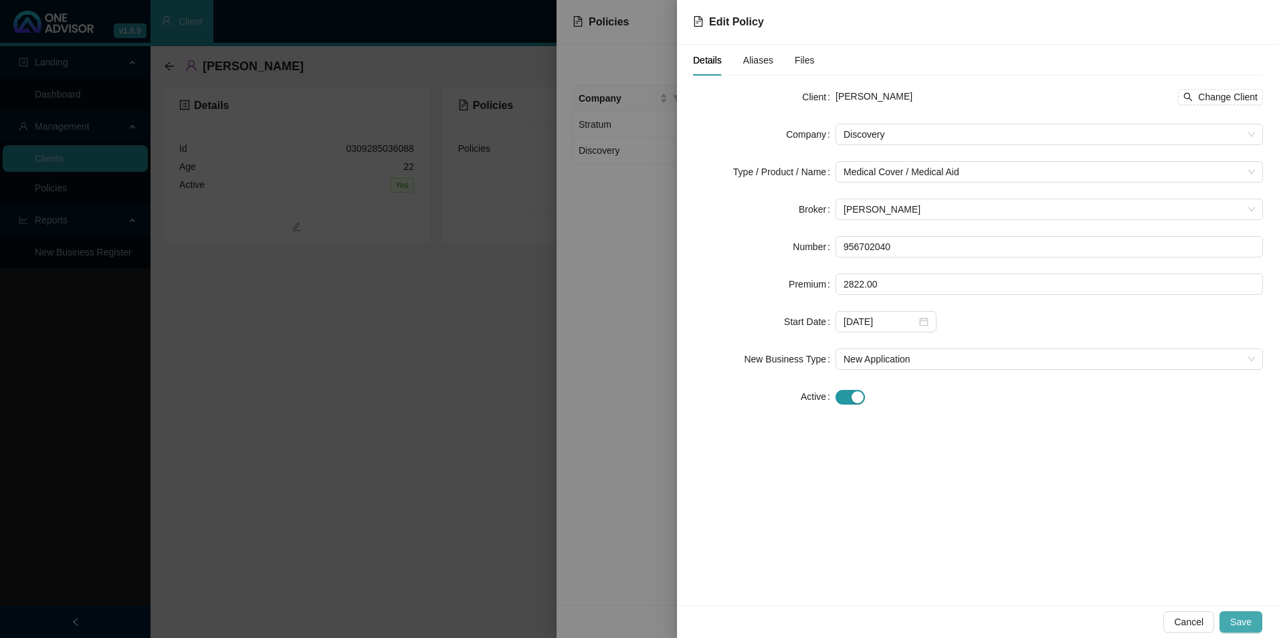
click at [1245, 625] on span "Save" at bounding box center [1240, 622] width 21 height 15
